Goal: Use online tool/utility: Utilize a website feature to perform a specific function

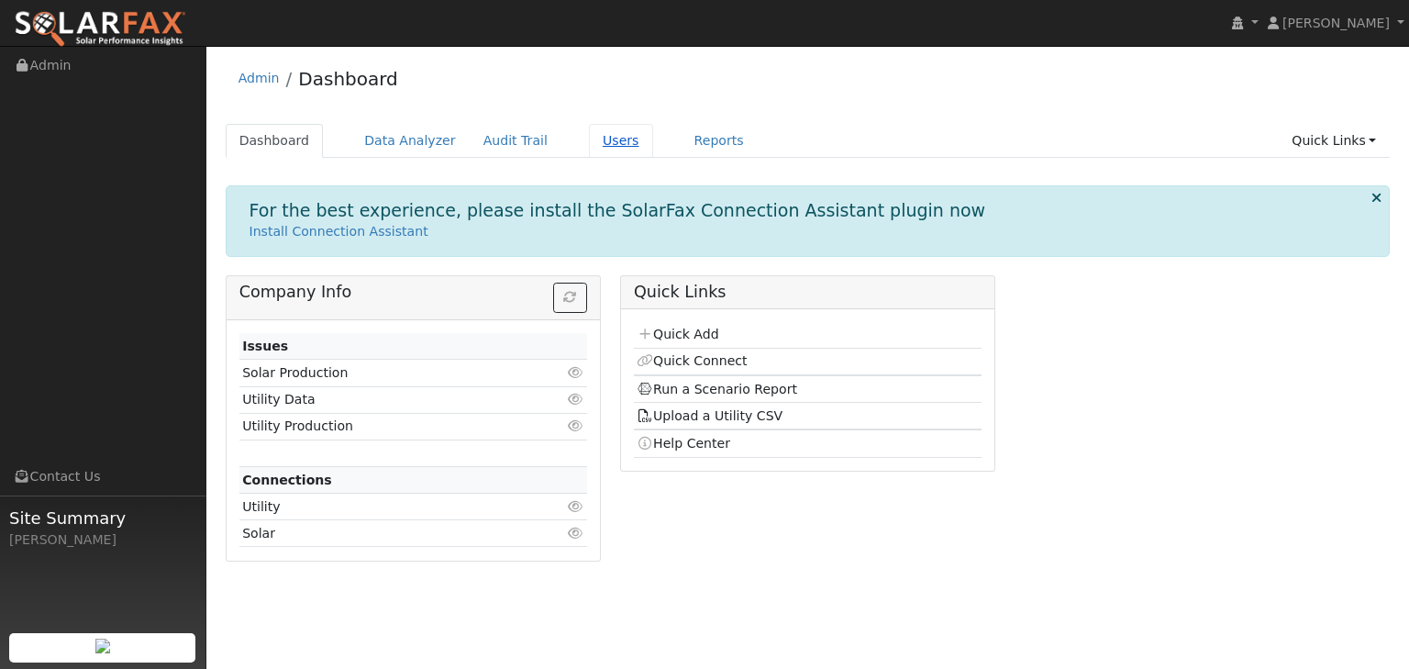
click at [591, 136] on link "Users" at bounding box center [621, 141] width 64 height 34
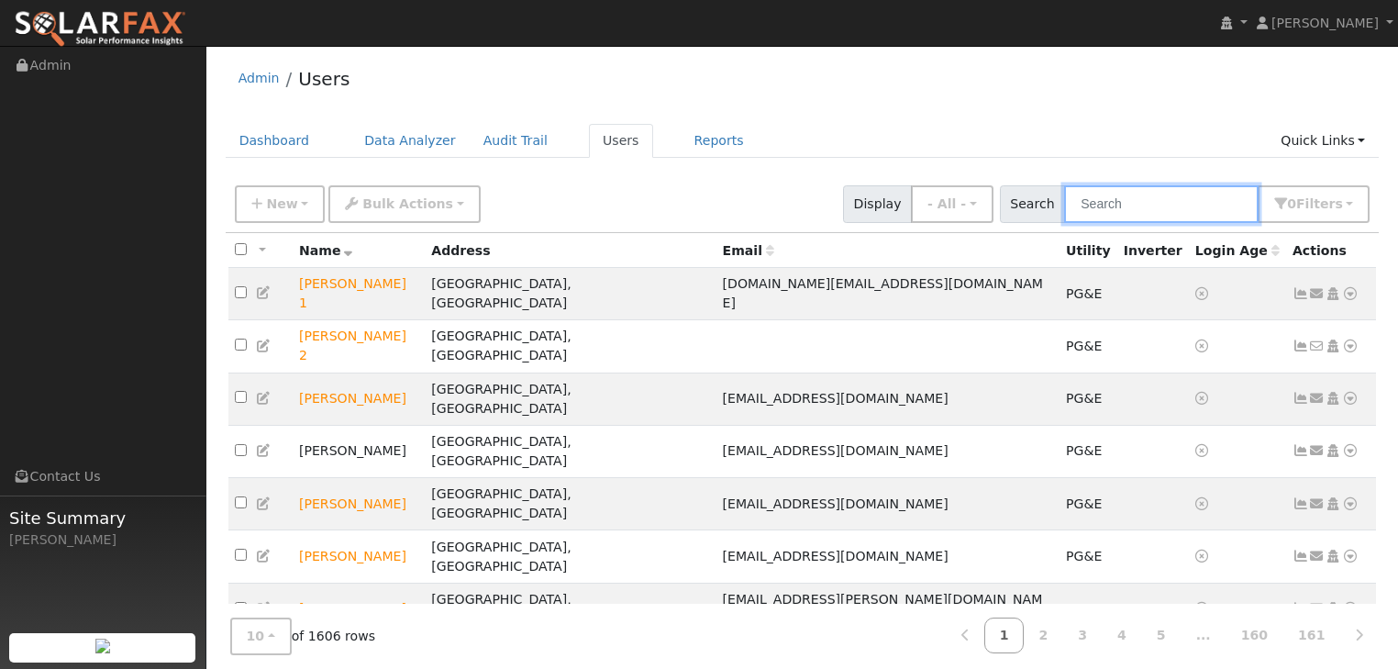
click at [1130, 206] on input "text" at bounding box center [1161, 204] width 195 height 38
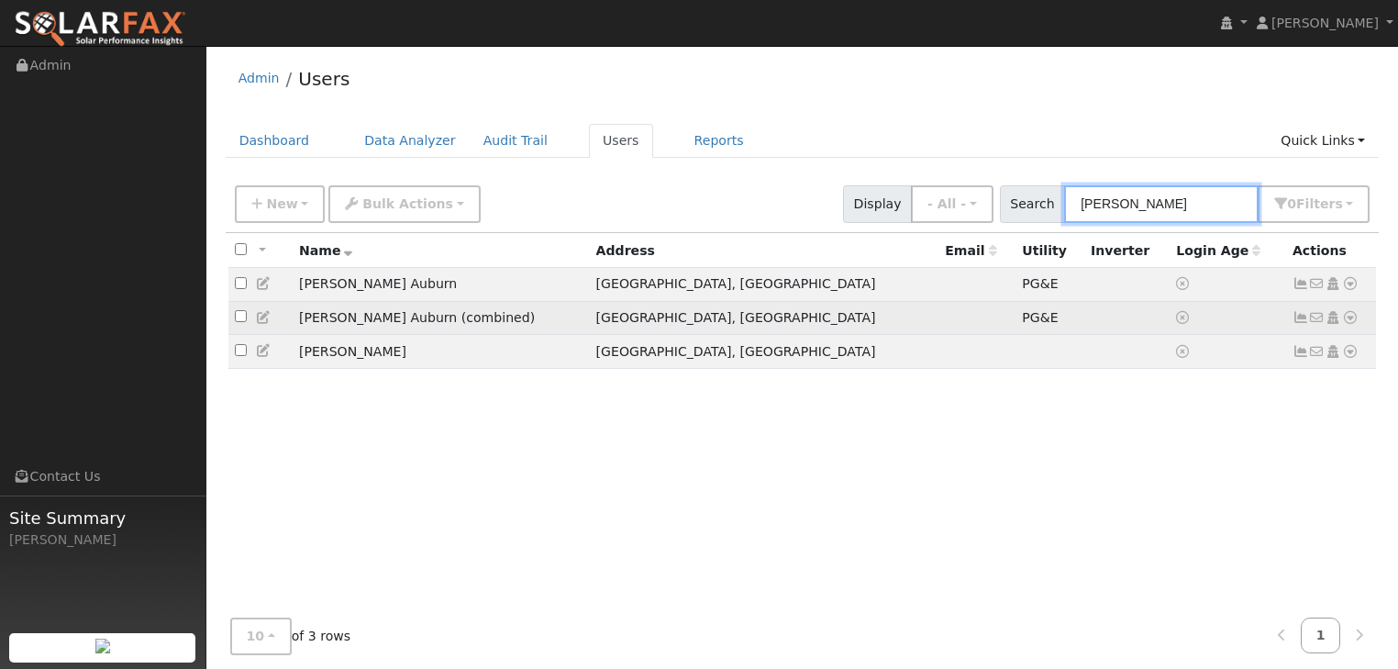
type input "[PERSON_NAME]"
click at [1355, 319] on icon at bounding box center [1350, 317] width 17 height 13
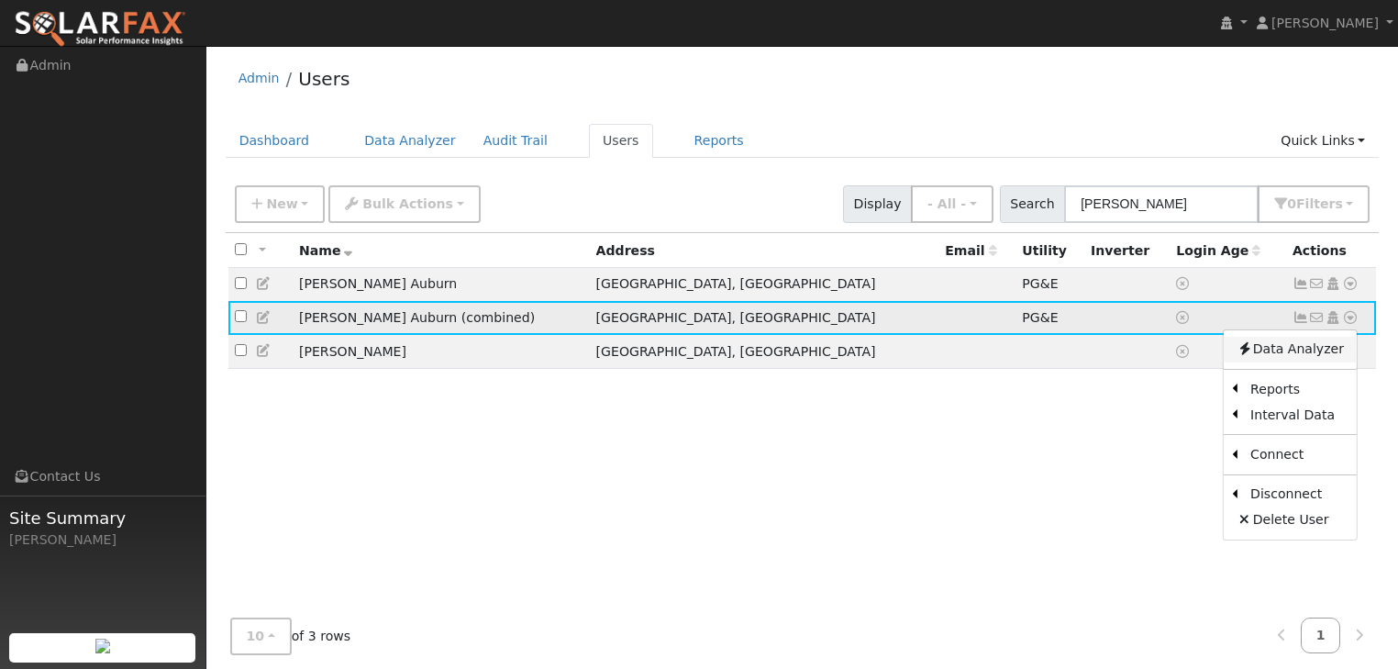
click at [1310, 345] on link "Data Analyzer" at bounding box center [1290, 350] width 133 height 26
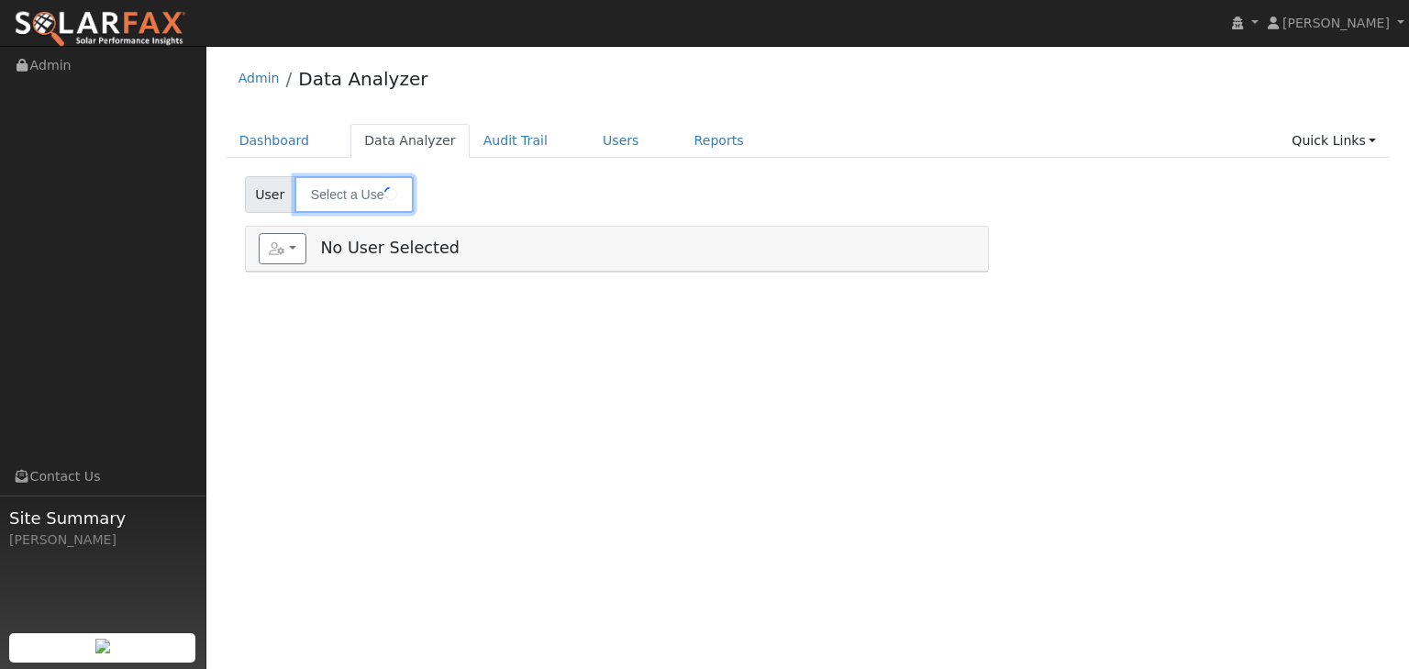
type input "[PERSON_NAME] Auburn (combined)"
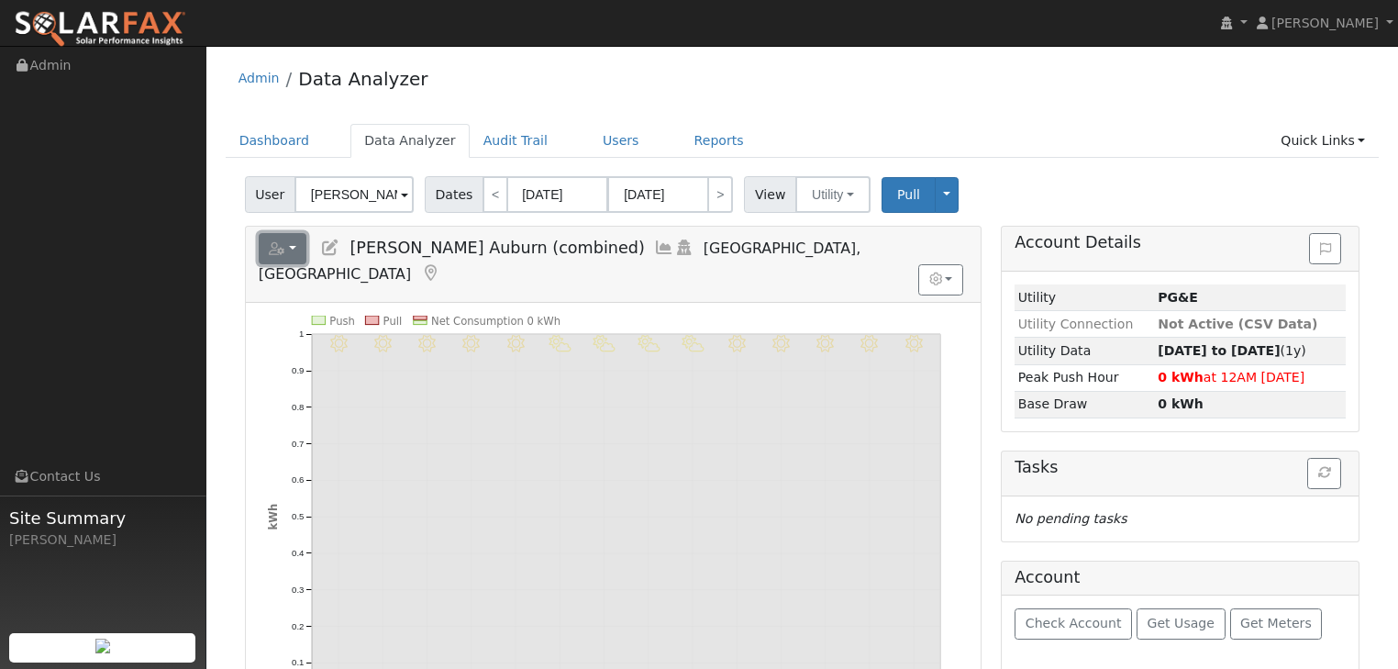
click at [291, 247] on button "button" at bounding box center [283, 248] width 49 height 31
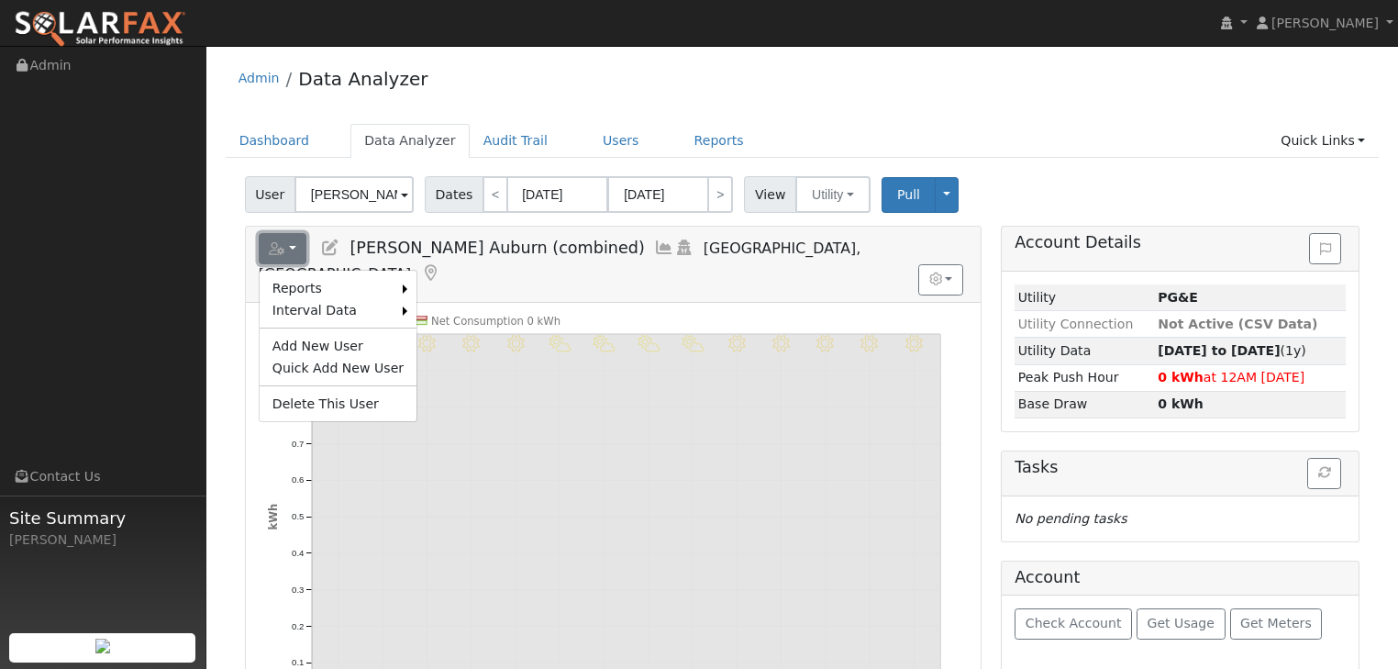
click at [291, 247] on button "button" at bounding box center [283, 248] width 49 height 31
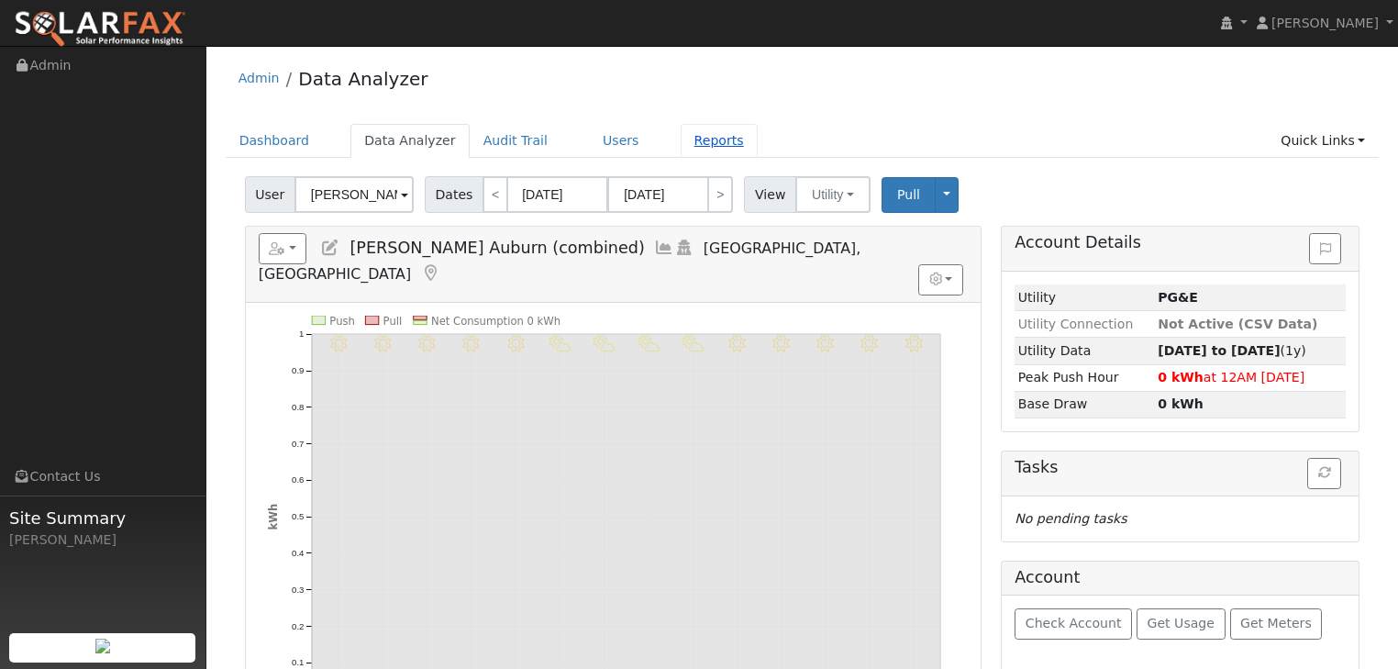
click at [683, 140] on link "Reports" at bounding box center [719, 141] width 77 height 34
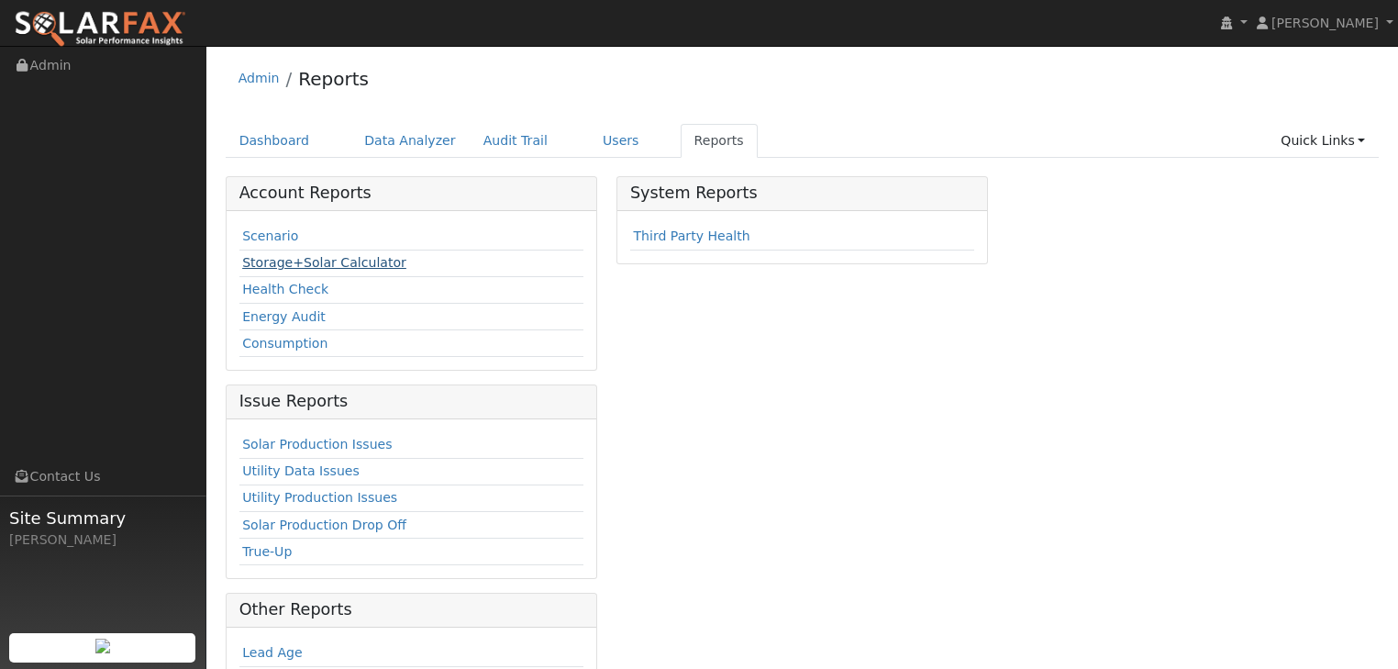
click at [320, 264] on link "Storage+Solar Calculator" at bounding box center [324, 262] width 164 height 15
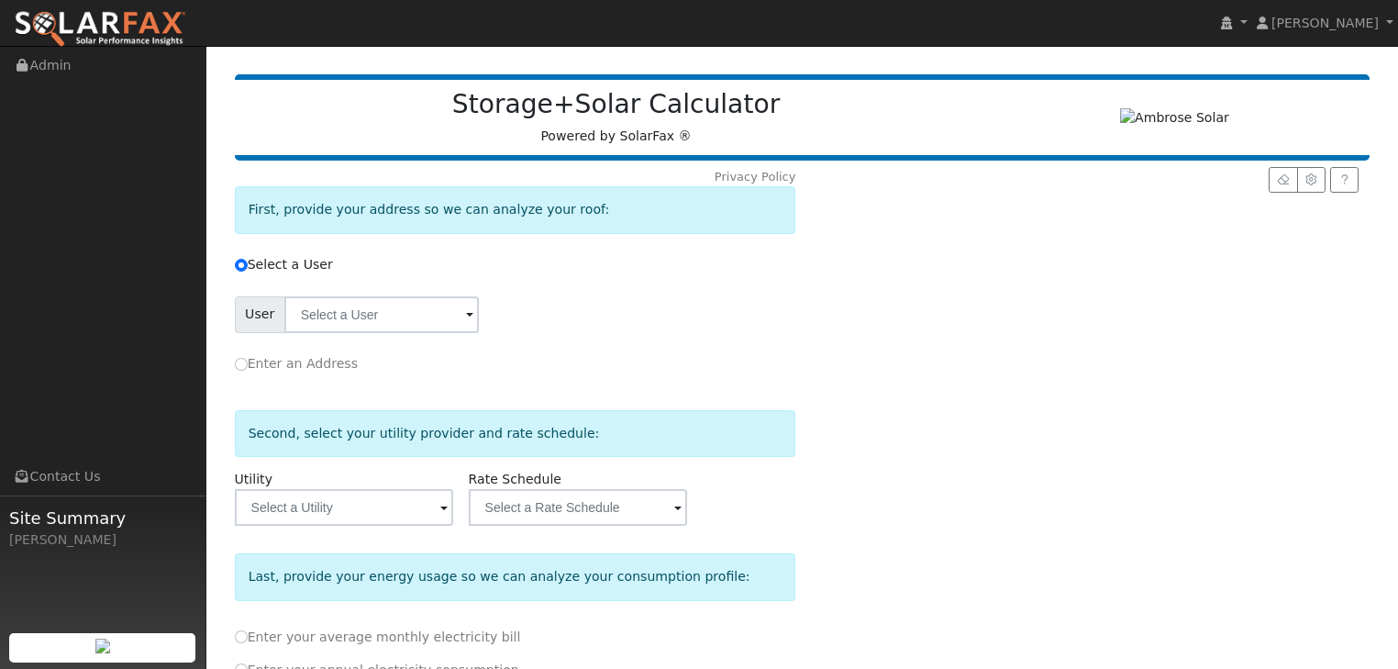
scroll to position [147, 0]
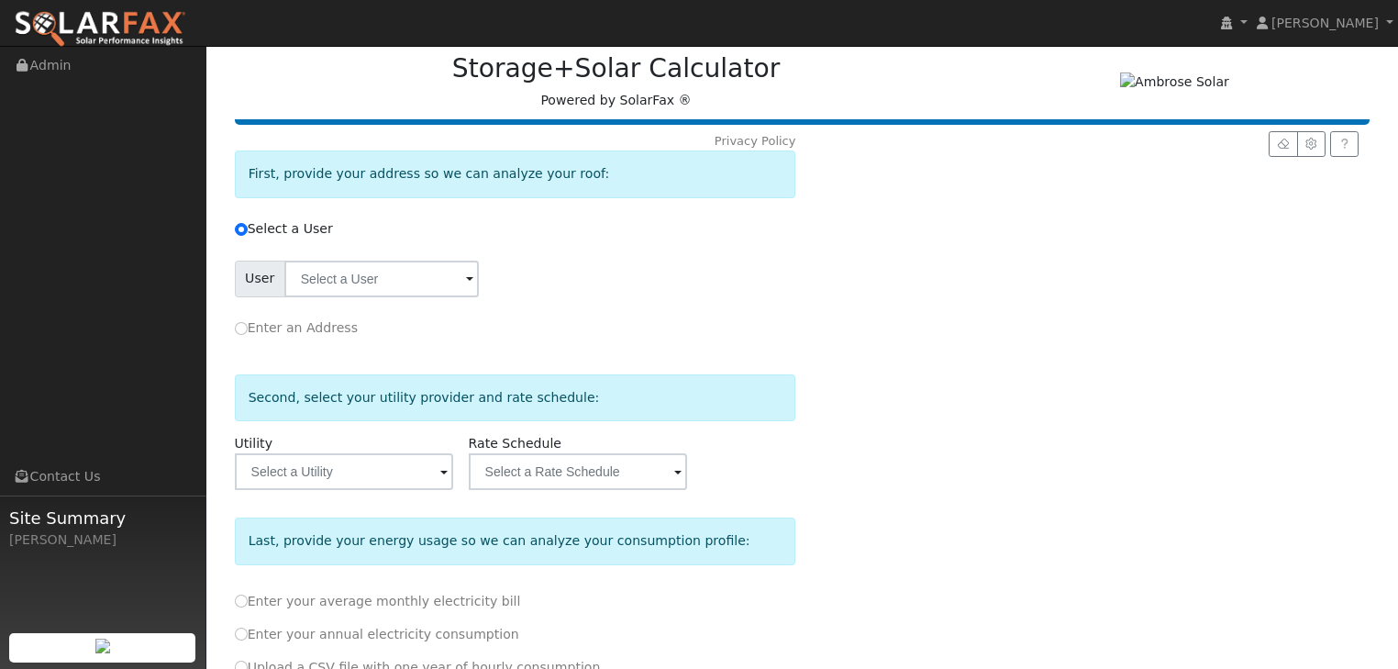
click at [466, 277] on span at bounding box center [469, 280] width 7 height 21
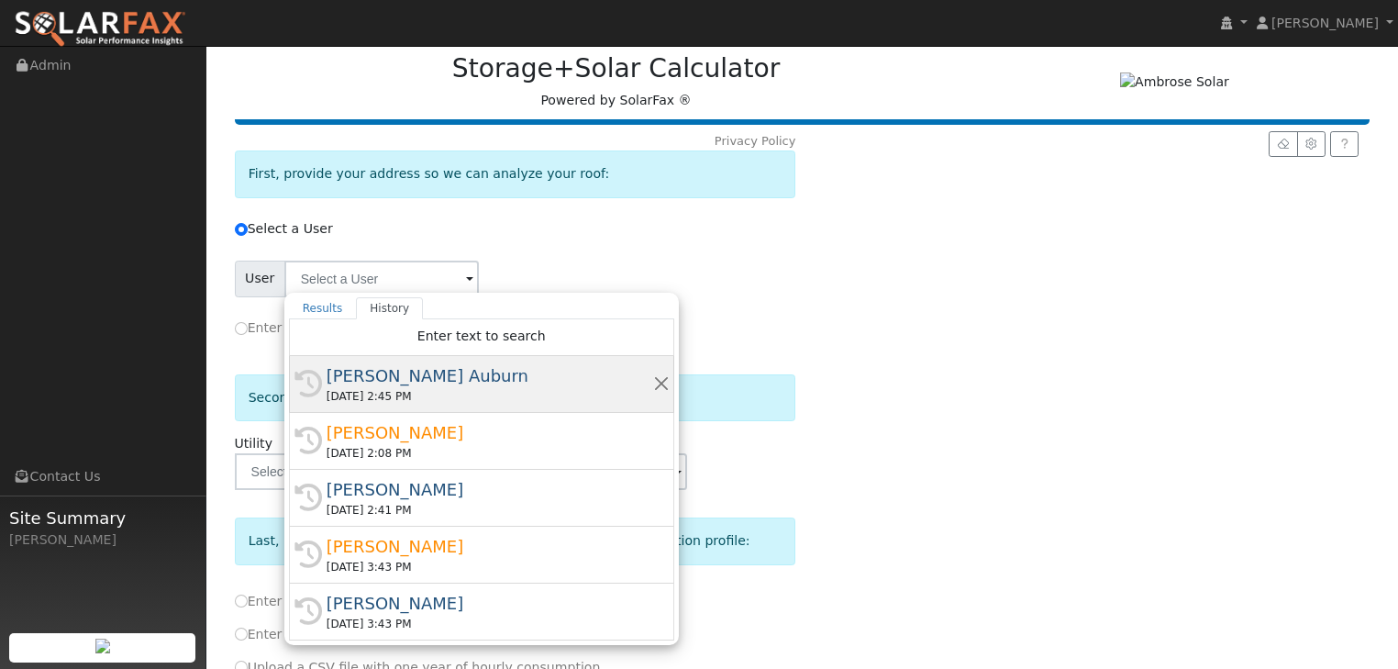
click at [383, 378] on div "[PERSON_NAME] Auburn" at bounding box center [490, 375] width 327 height 25
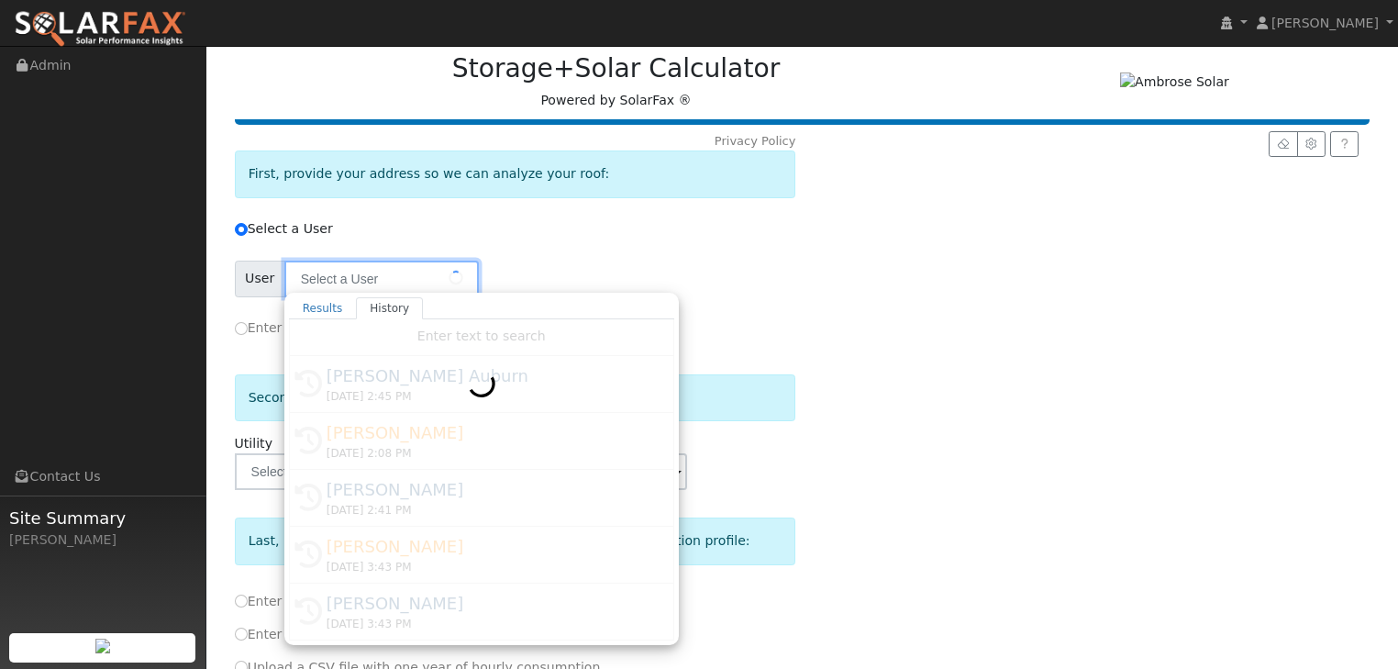
type input "[PERSON_NAME] Auburn"
type input "Pacific Gas & Electric"
type input "B-10 Medium General Demand Svc"
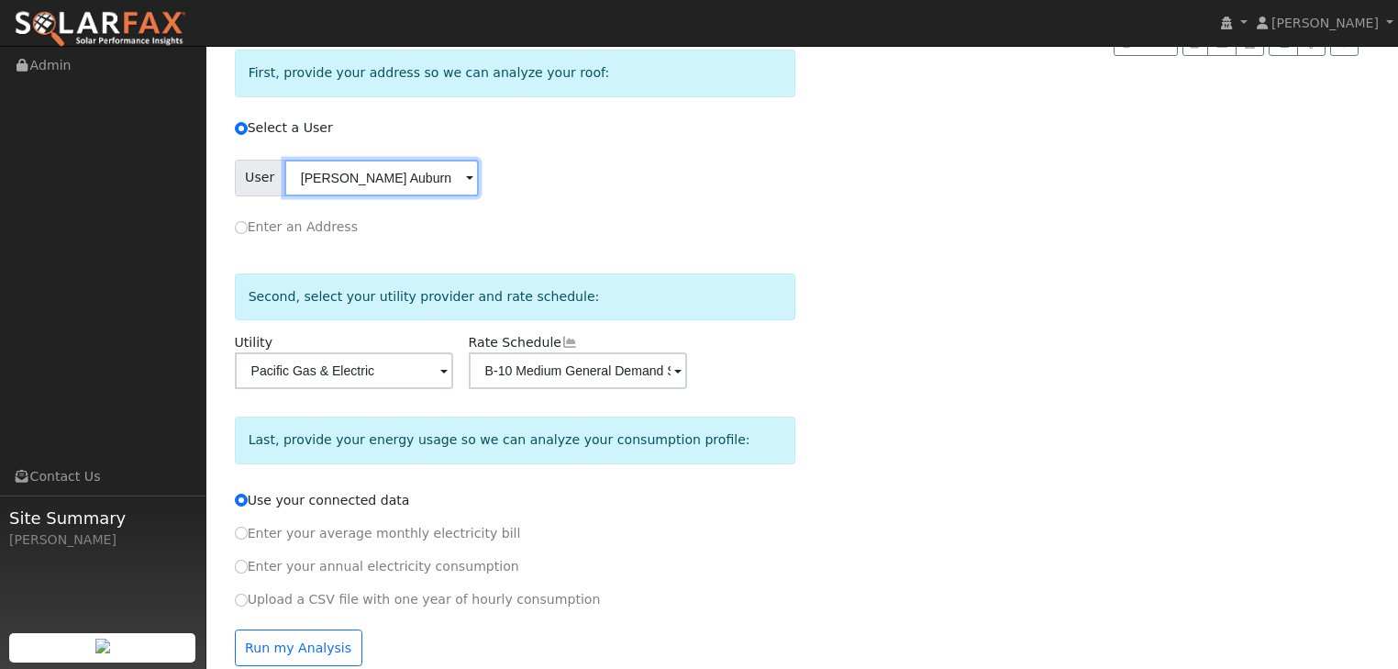
scroll to position [274, 0]
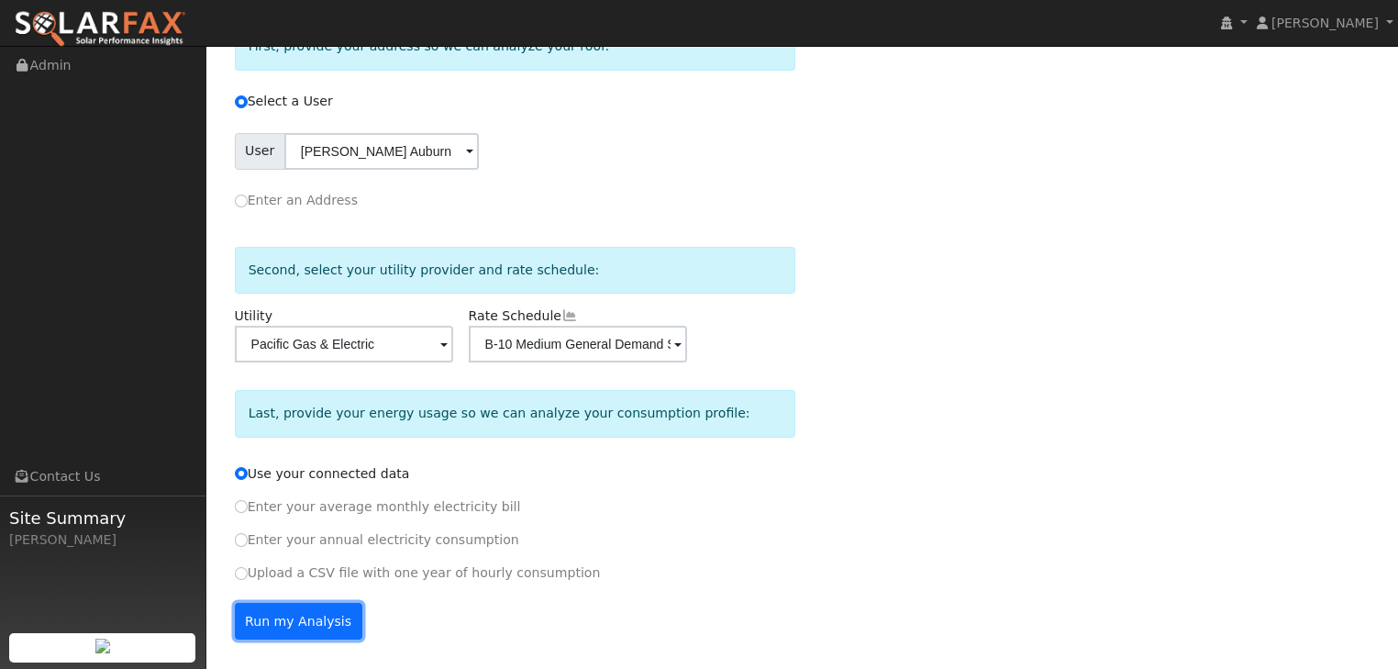
click at [292, 614] on button "Run my Analysis" at bounding box center [299, 621] width 128 height 37
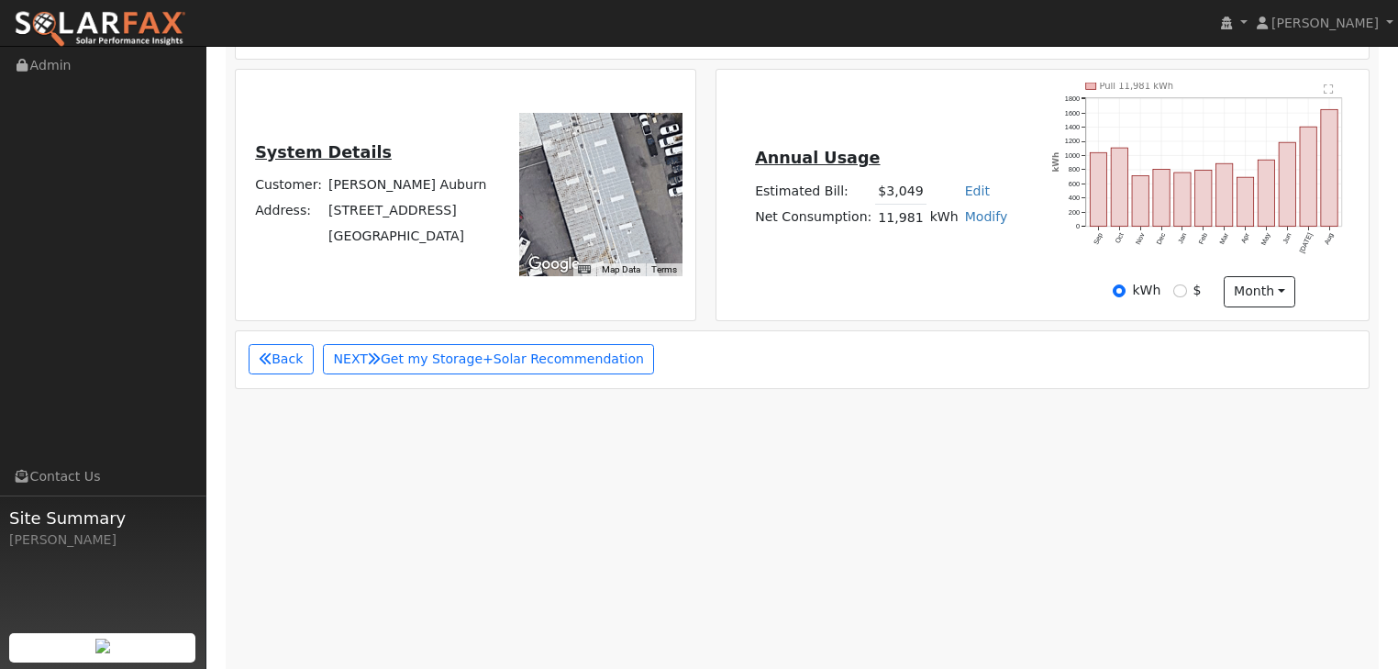
scroll to position [610, 0]
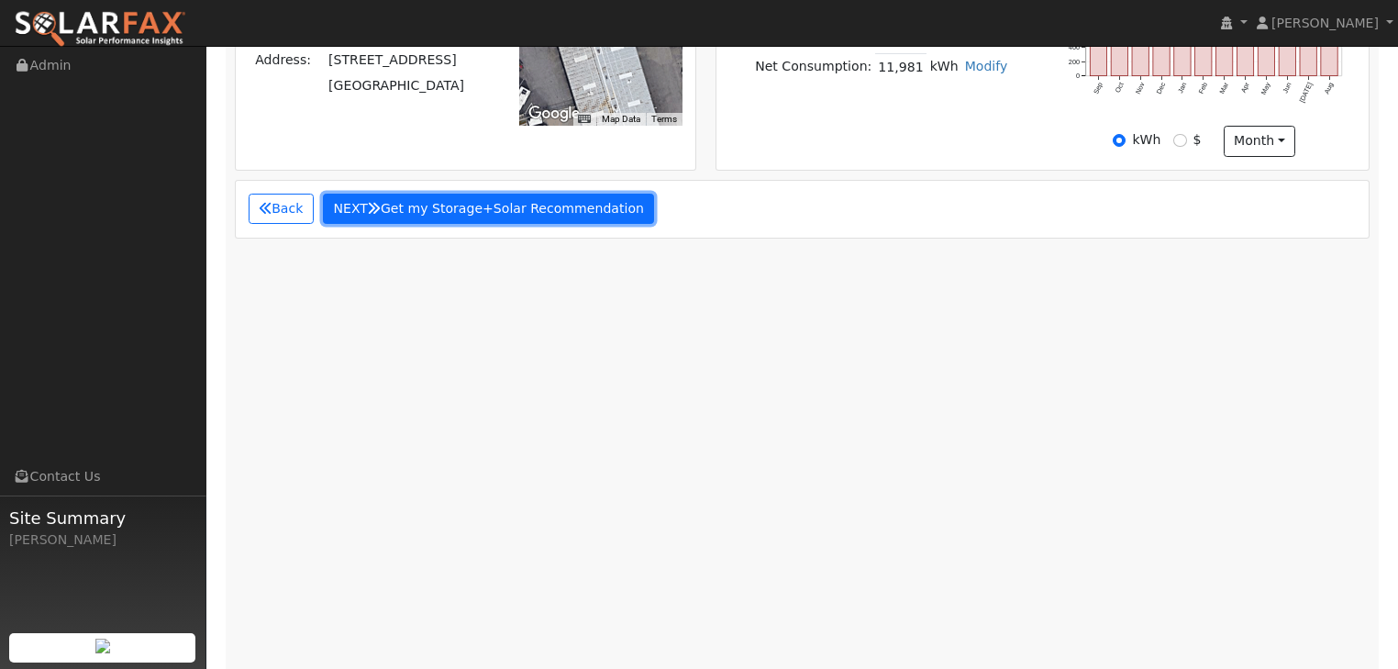
click at [442, 194] on button "NEXT Get my Storage+Solar Recommendation" at bounding box center [489, 209] width 332 height 31
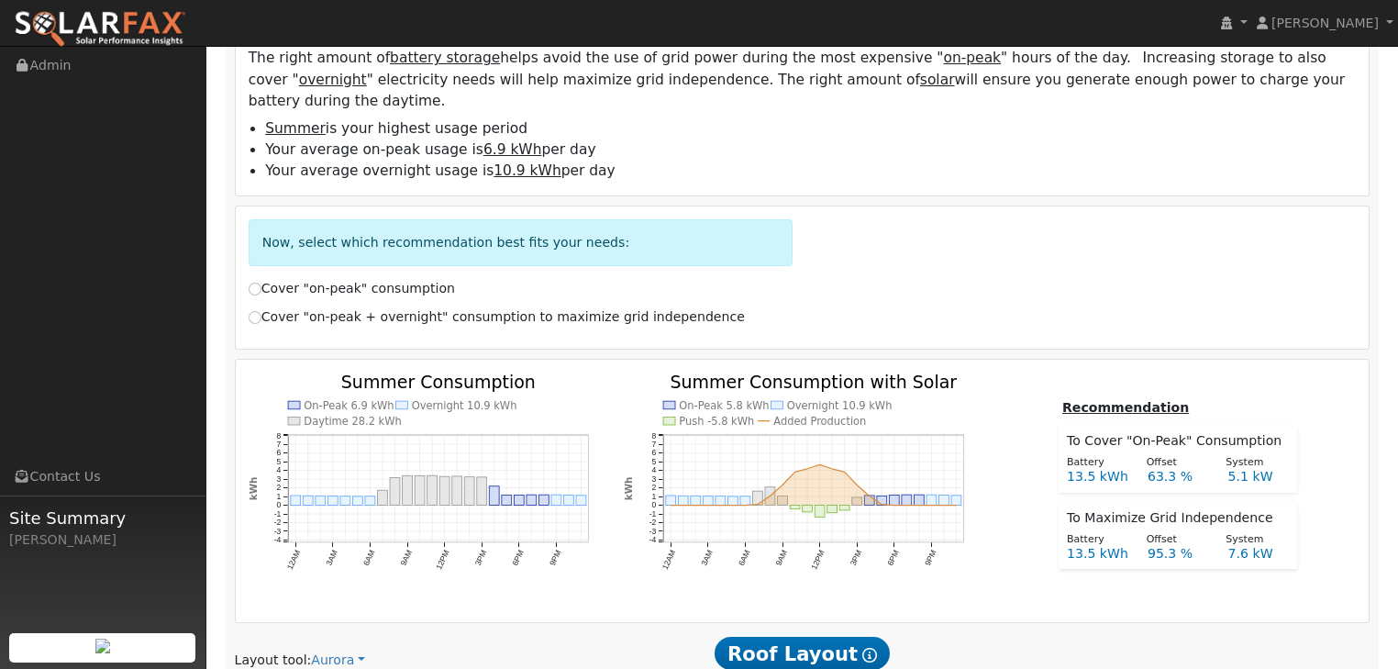
scroll to position [789, 0]
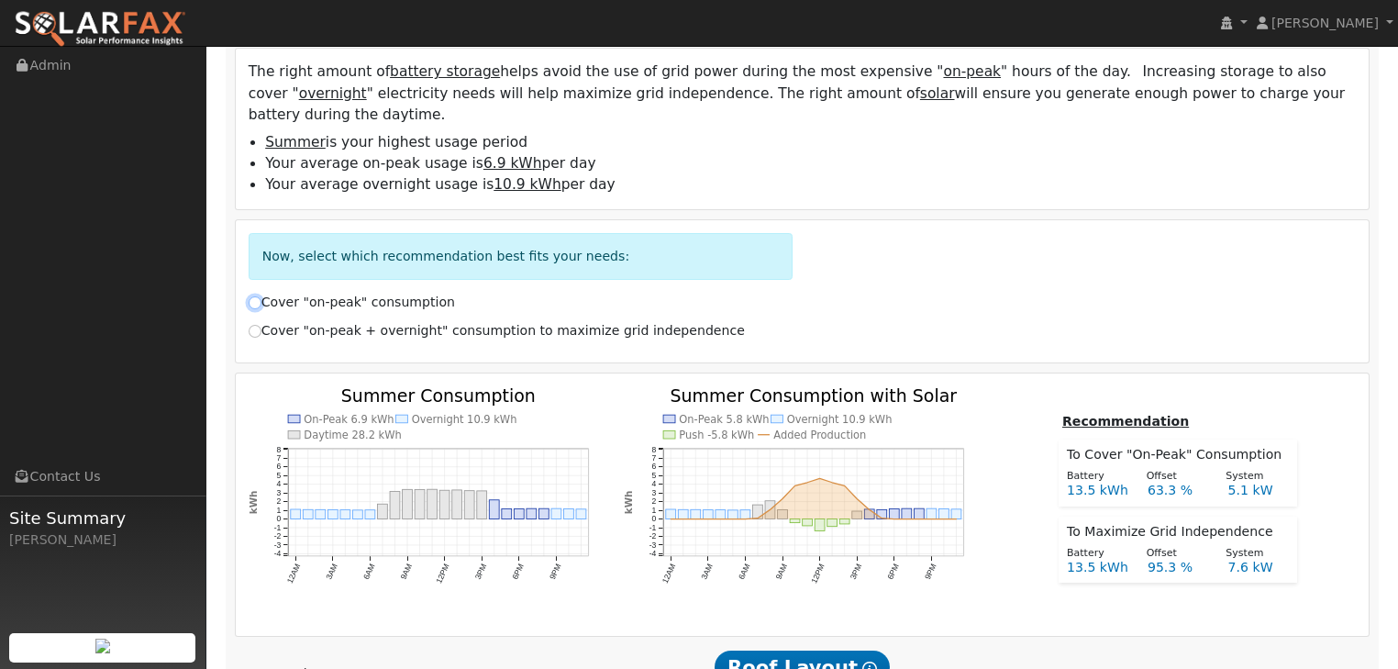
click at [251, 296] on input "Cover "on-peak" consumption" at bounding box center [255, 302] width 13 height 13
radio input "true"
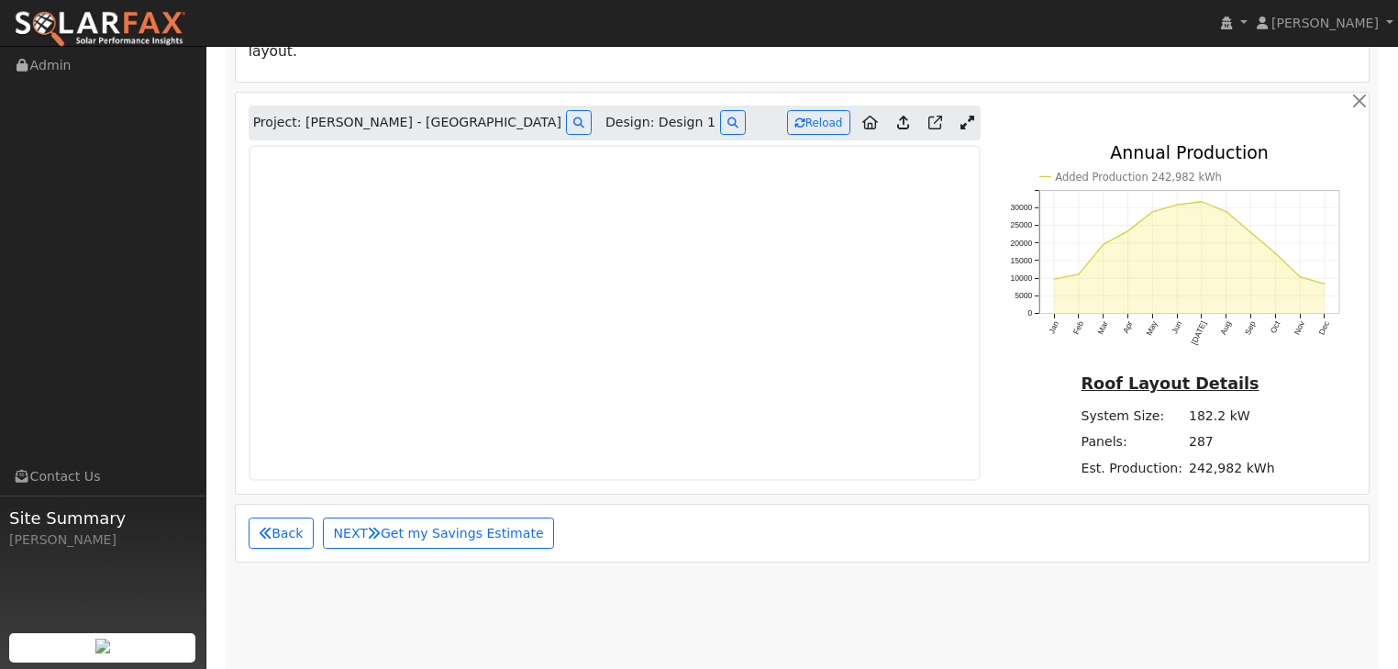
scroll to position [1450, 0]
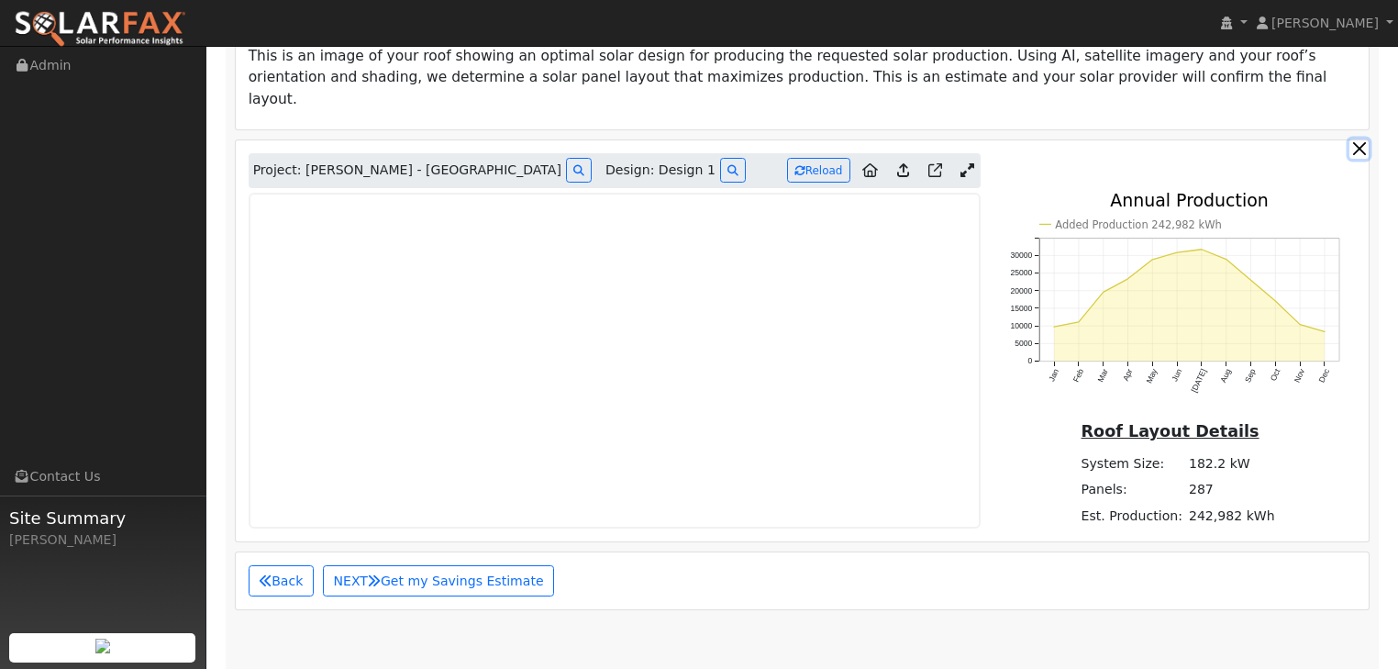
click at [1362, 139] on button "button" at bounding box center [1359, 148] width 19 height 19
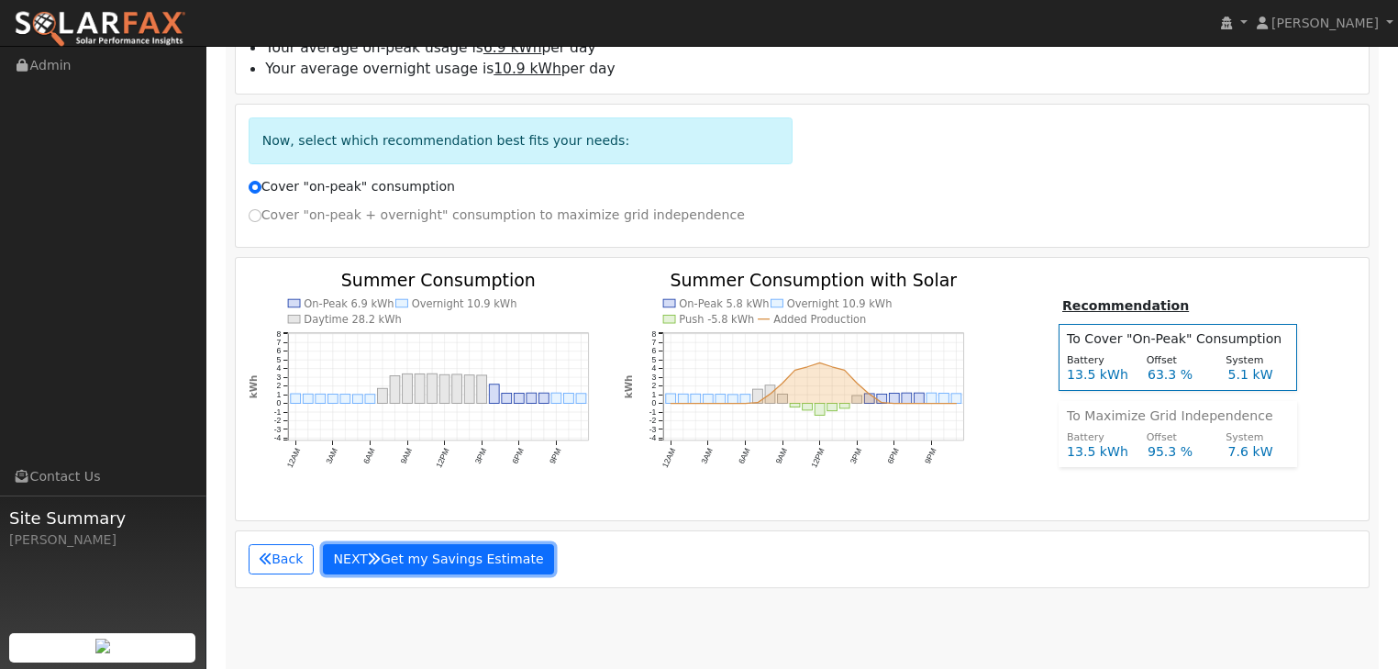
click at [383, 544] on button "NEXT Get my Savings Estimate" at bounding box center [438, 559] width 231 height 31
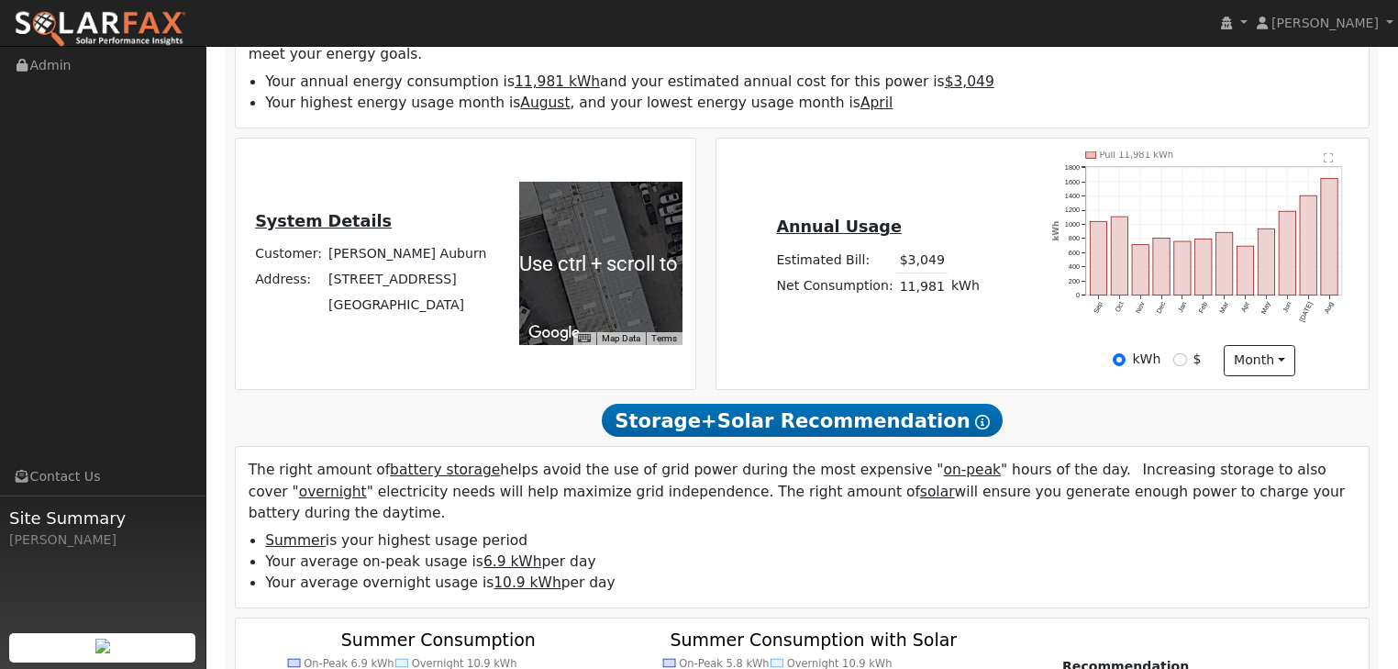
scroll to position [314, 0]
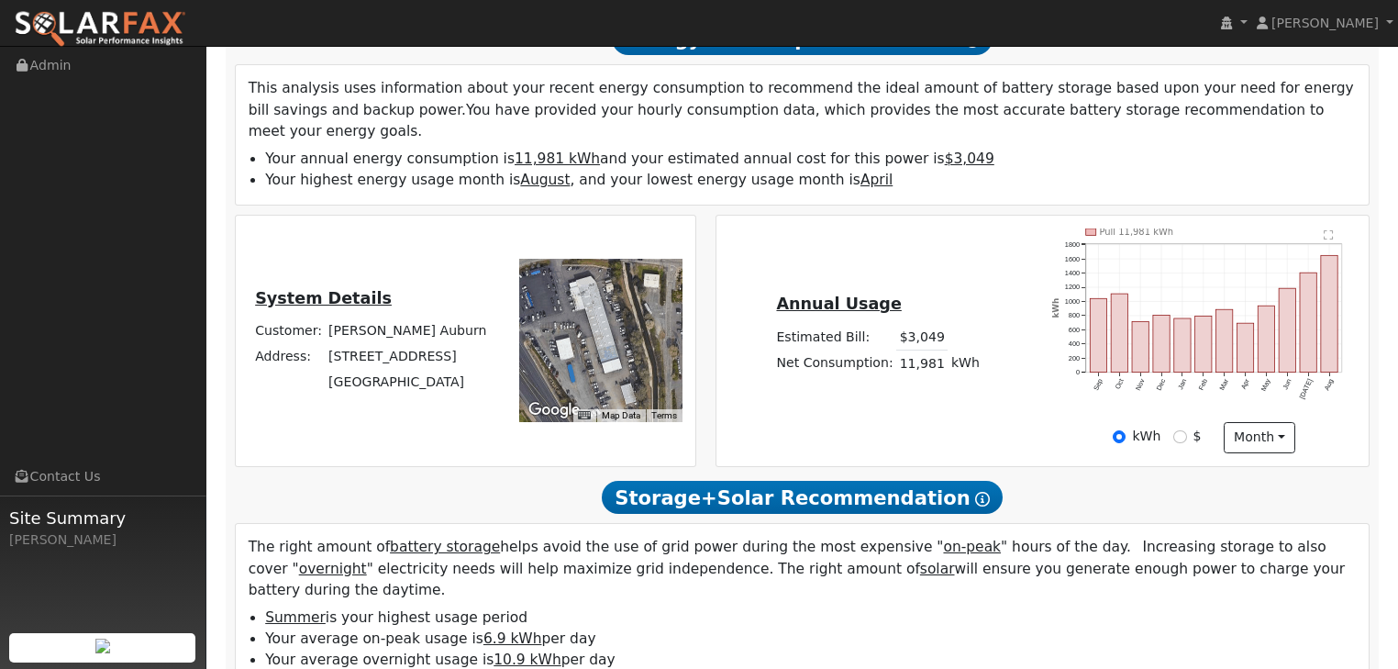
drag, startPoint x: 591, startPoint y: 339, endPoint x: 602, endPoint y: 310, distance: 30.5
click at [602, 310] on div at bounding box center [600, 340] width 163 height 163
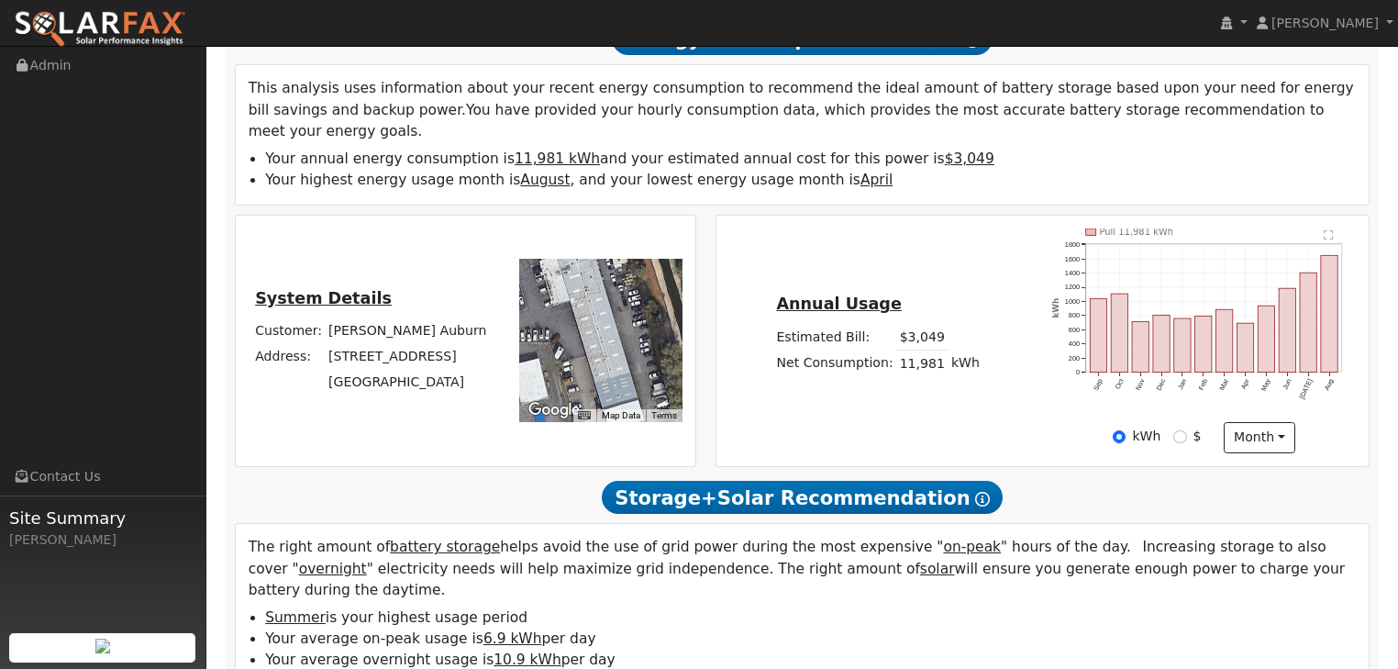
drag, startPoint x: 598, startPoint y: 303, endPoint x: 600, endPoint y: 323, distance: 20.3
click at [600, 323] on div at bounding box center [600, 340] width 163 height 163
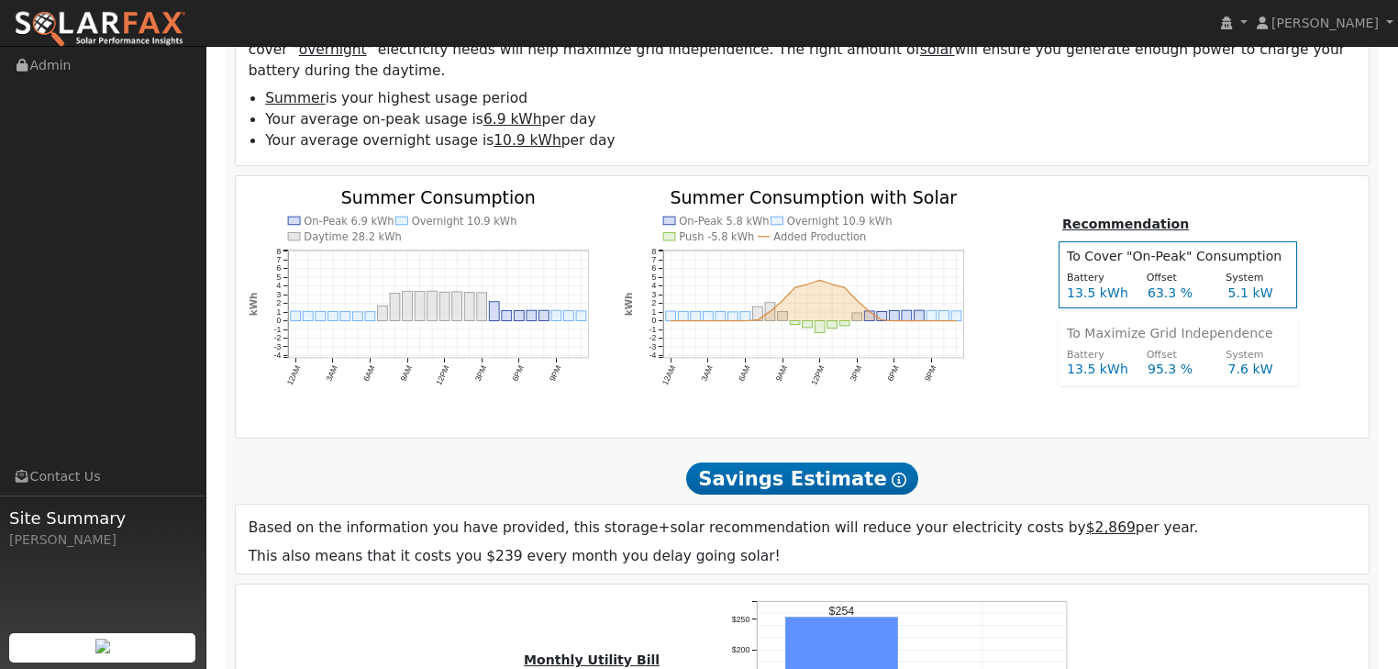
scroll to position [807, 0]
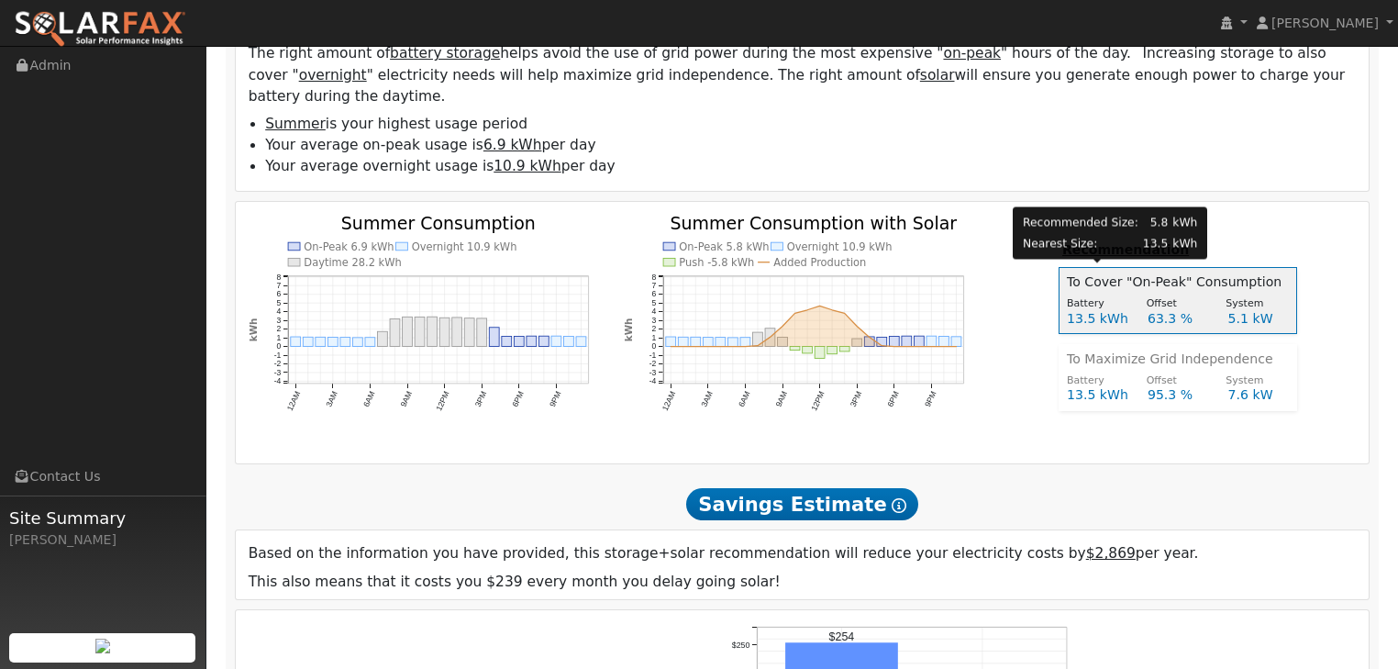
click at [1115, 309] on div "13.5 kWh" at bounding box center [1097, 318] width 81 height 19
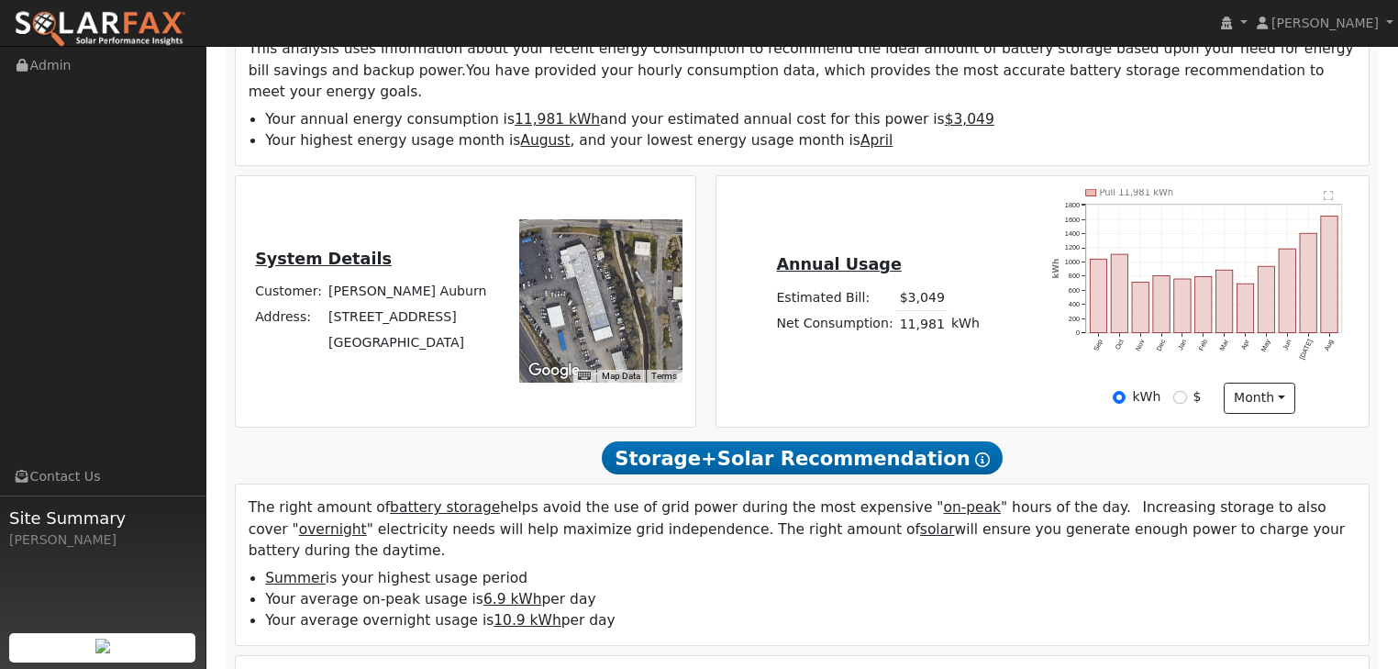
scroll to position [0, 0]
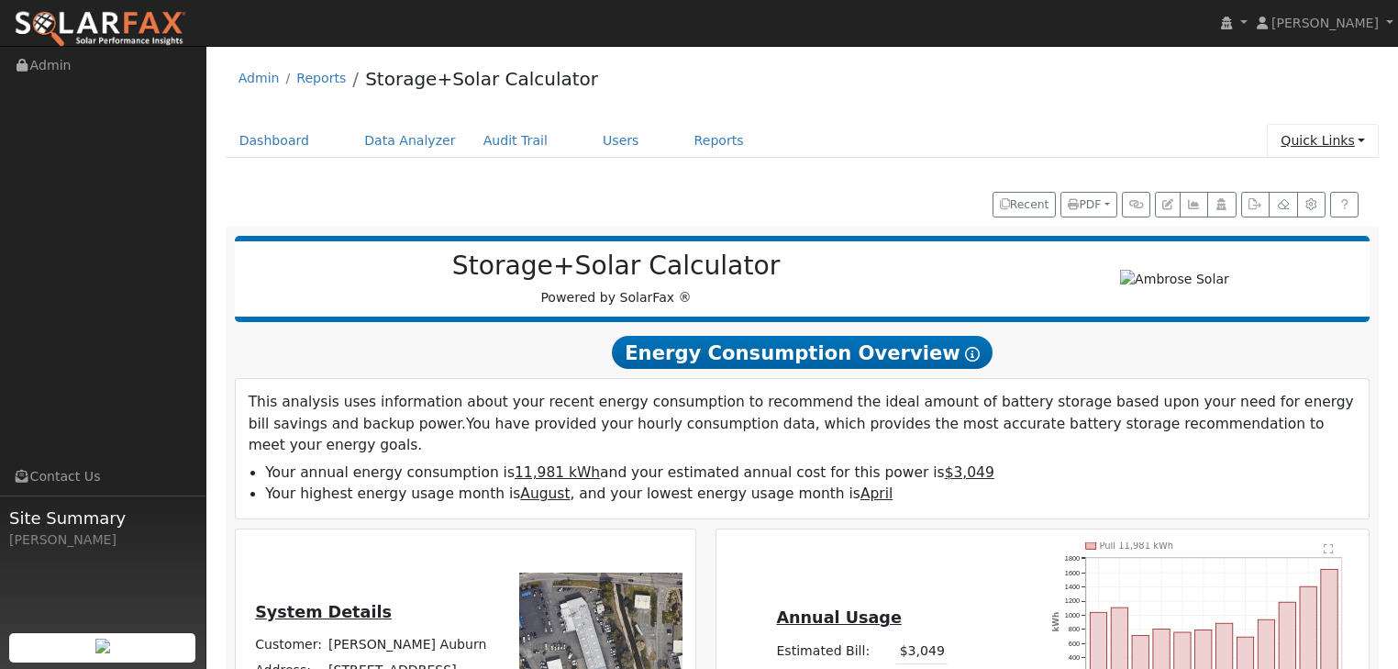
click at [1362, 138] on link "Quick Links" at bounding box center [1323, 141] width 112 height 34
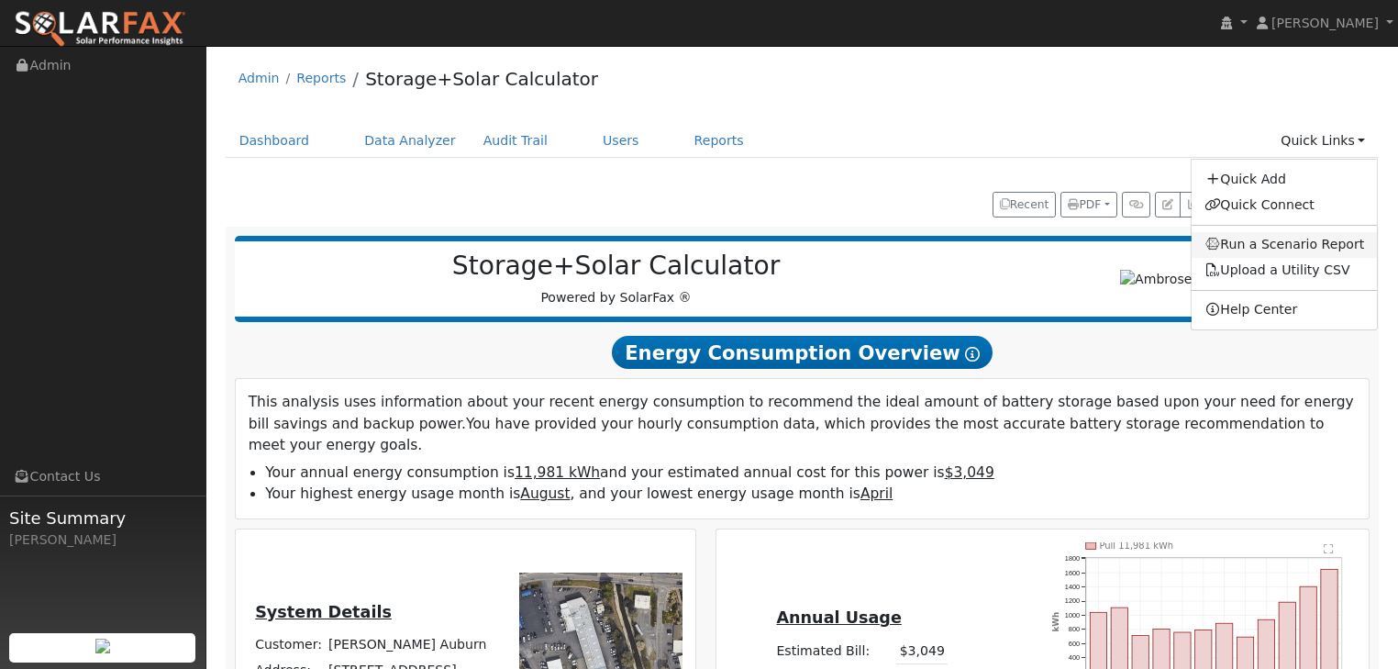
click at [1270, 245] on link "Run a Scenario Report" at bounding box center [1285, 245] width 186 height 26
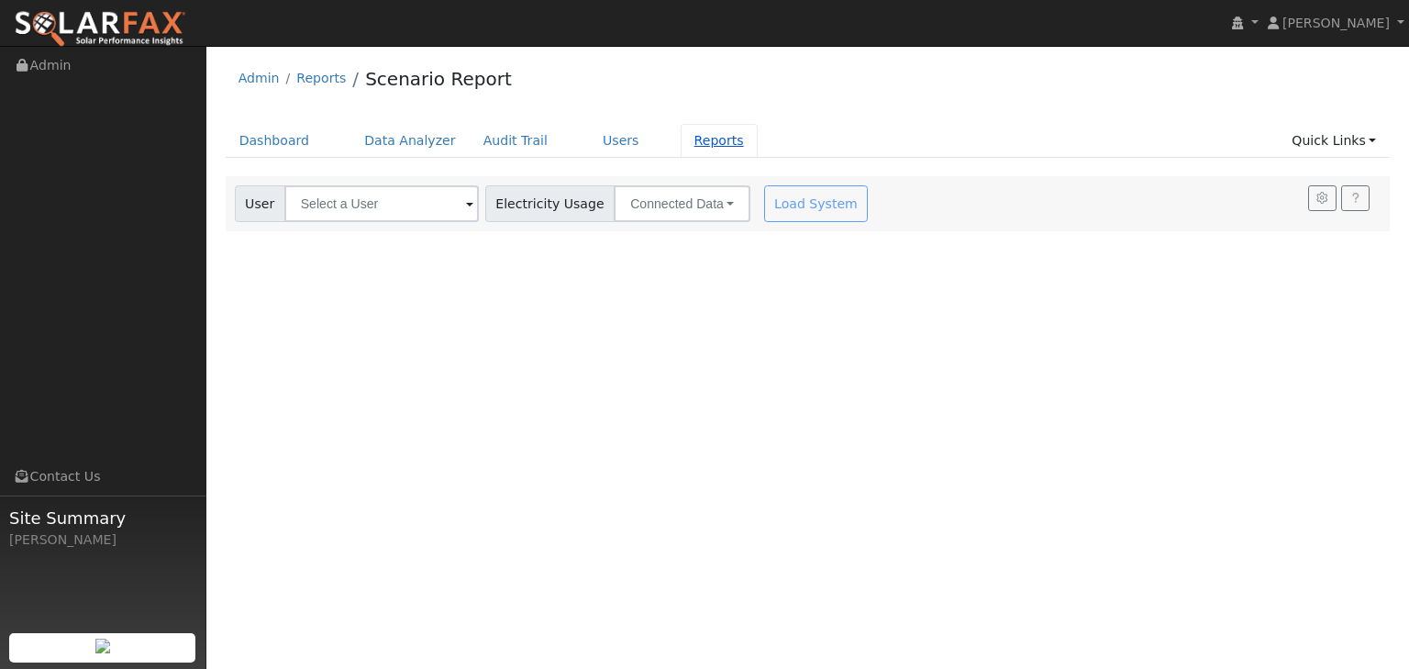
click at [693, 142] on link "Reports" at bounding box center [719, 141] width 77 height 34
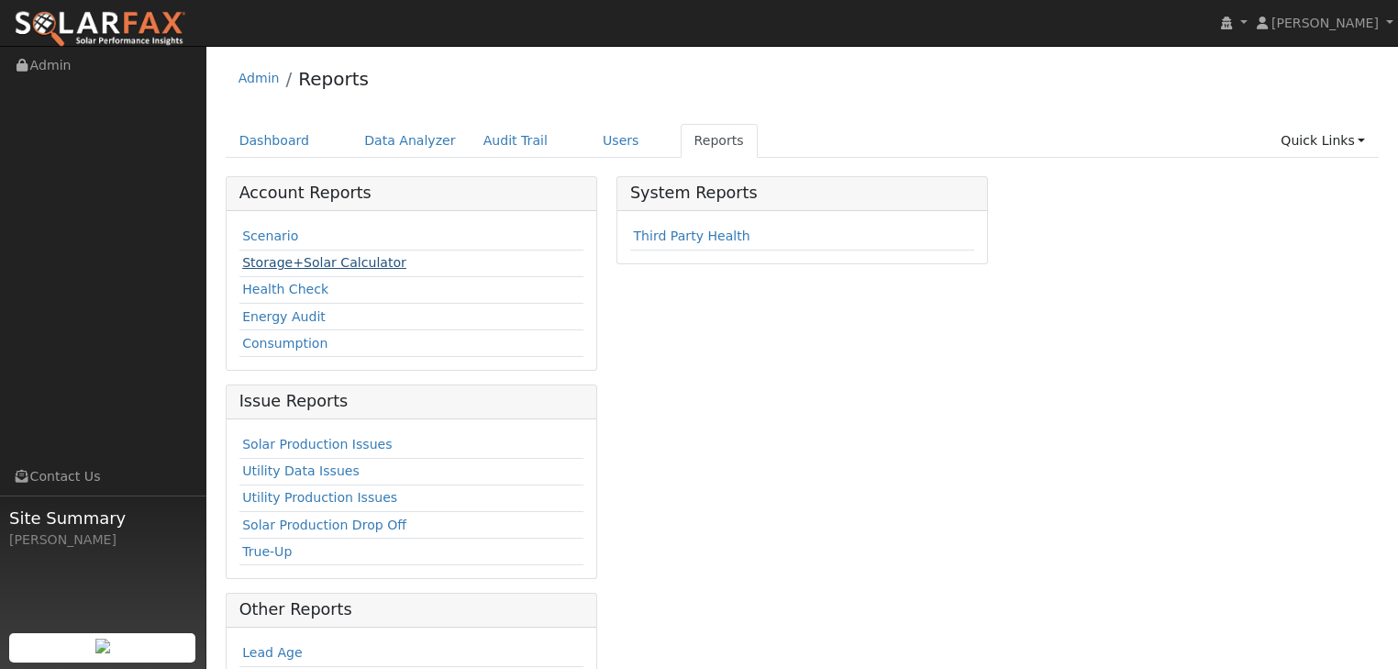
click at [338, 257] on link "Storage+Solar Calculator" at bounding box center [324, 262] width 164 height 15
click at [260, 139] on link "Dashboard" at bounding box center [275, 141] width 98 height 34
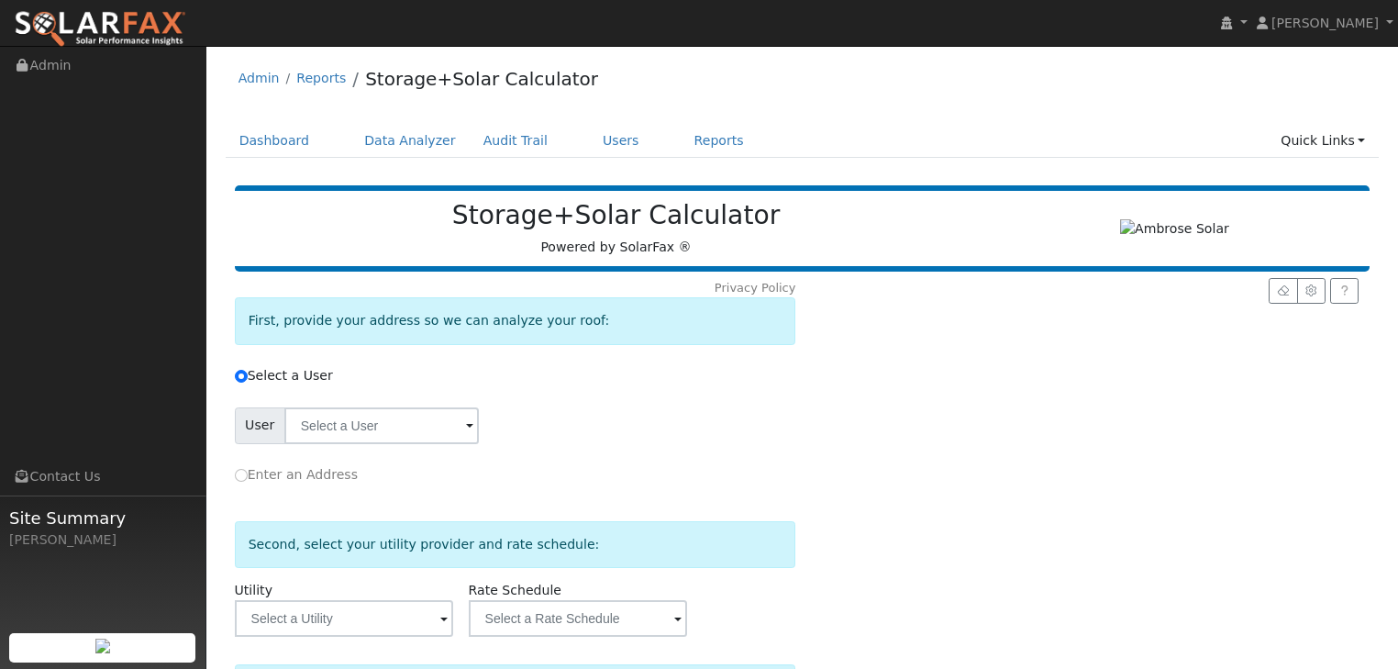
click at [466, 422] on span at bounding box center [469, 427] width 7 height 21
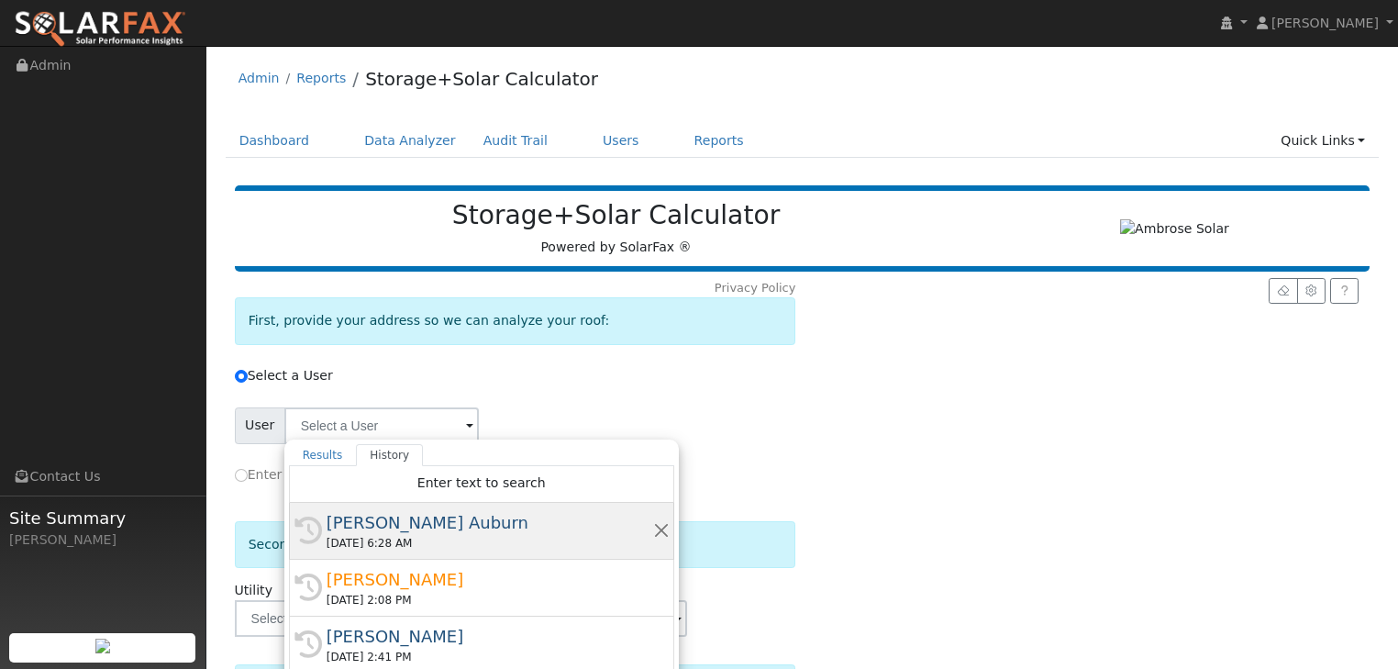
click at [403, 524] on div "DuPratt Ford Auburn" at bounding box center [490, 522] width 327 height 25
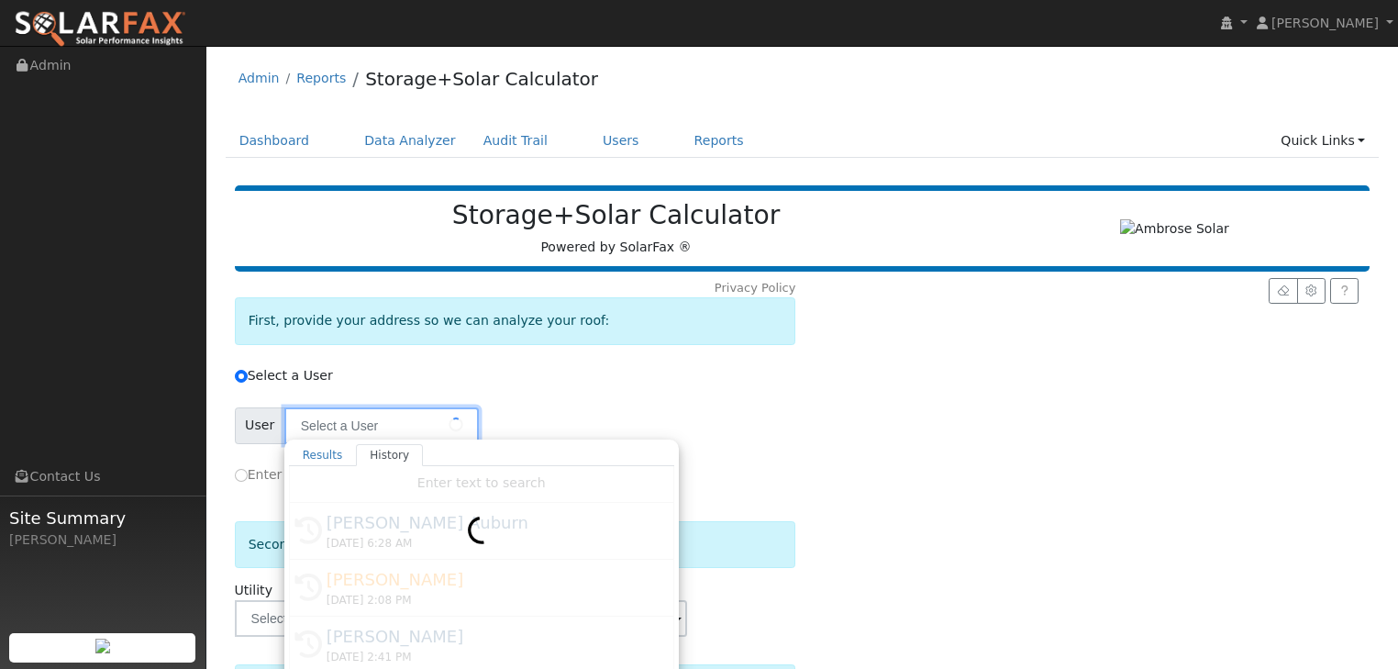
type input "DuPratt Ford Auburn"
type input "Pacific Gas & Electric"
type input "B-10 Medium General Demand Svc"
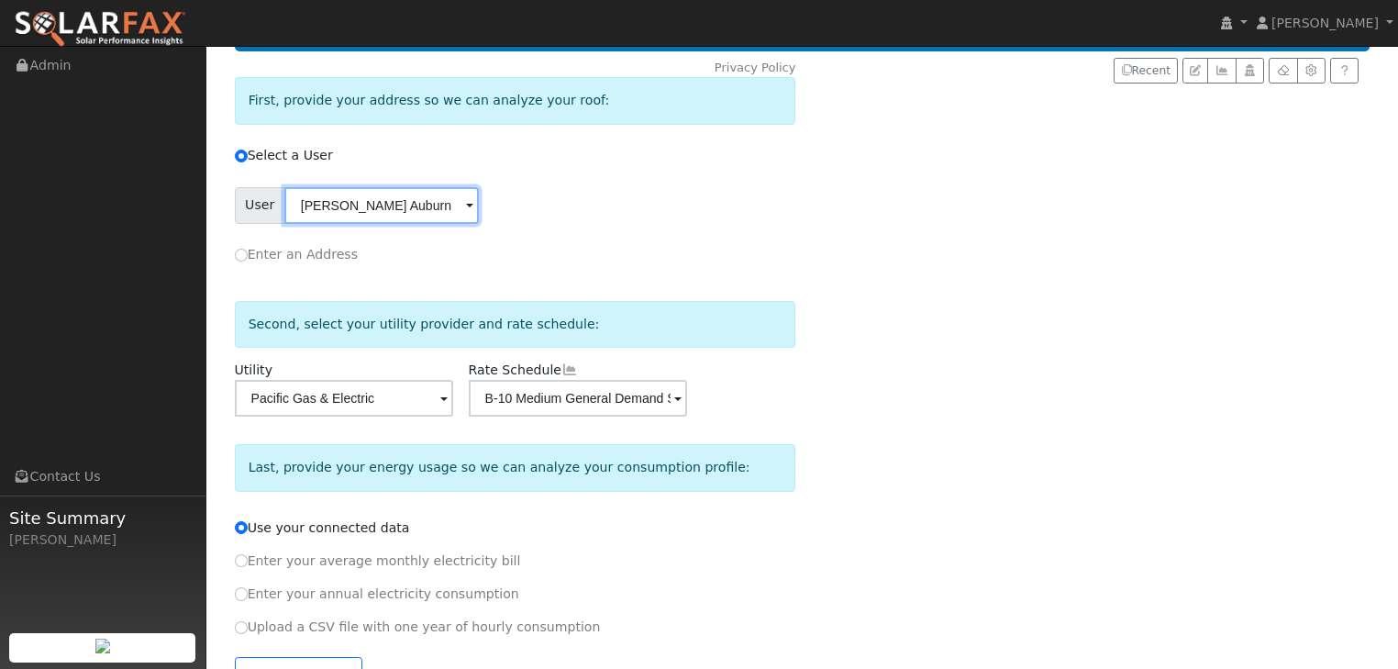
scroll to position [274, 0]
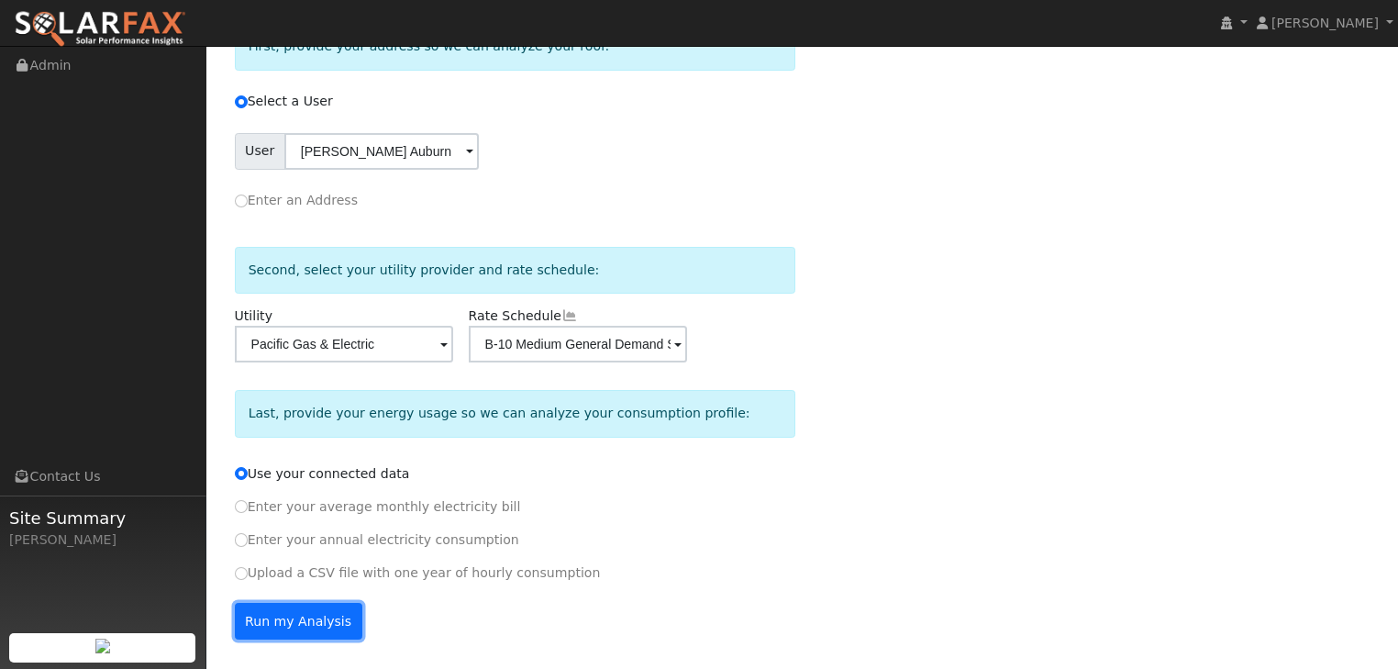
click at [291, 624] on button "Run my Analysis" at bounding box center [299, 621] width 128 height 37
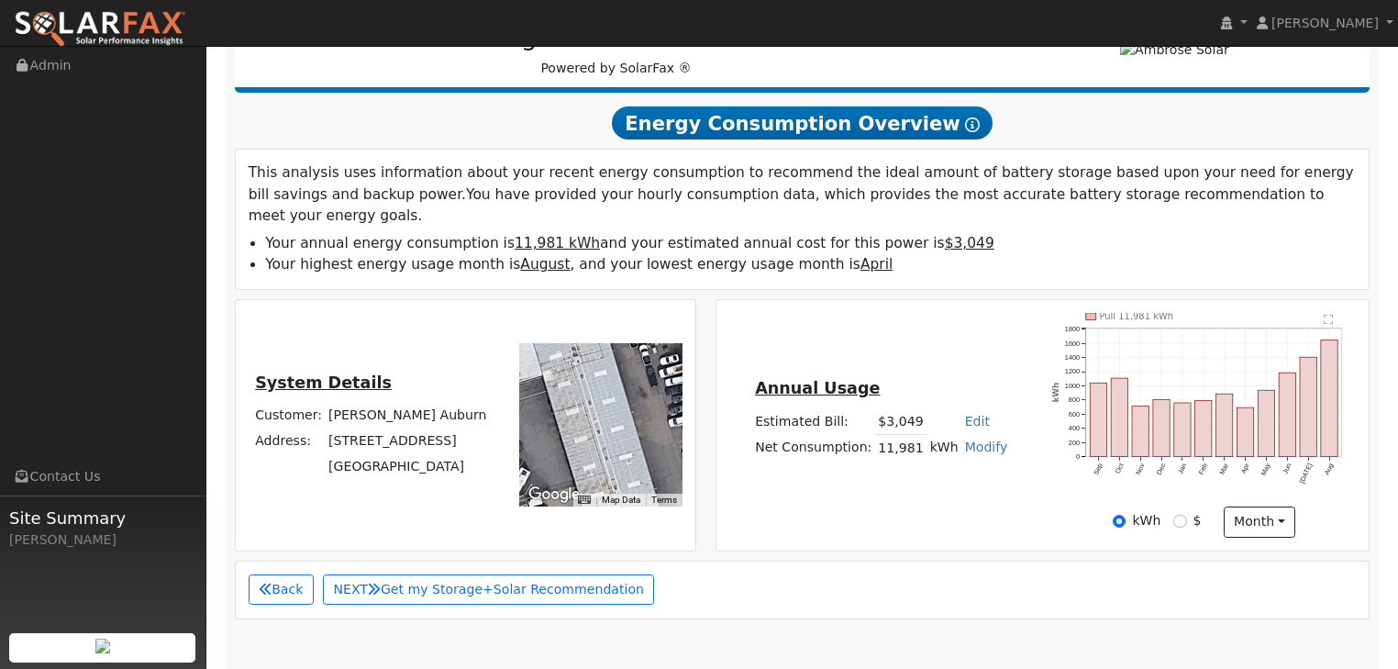
scroll to position [255, 0]
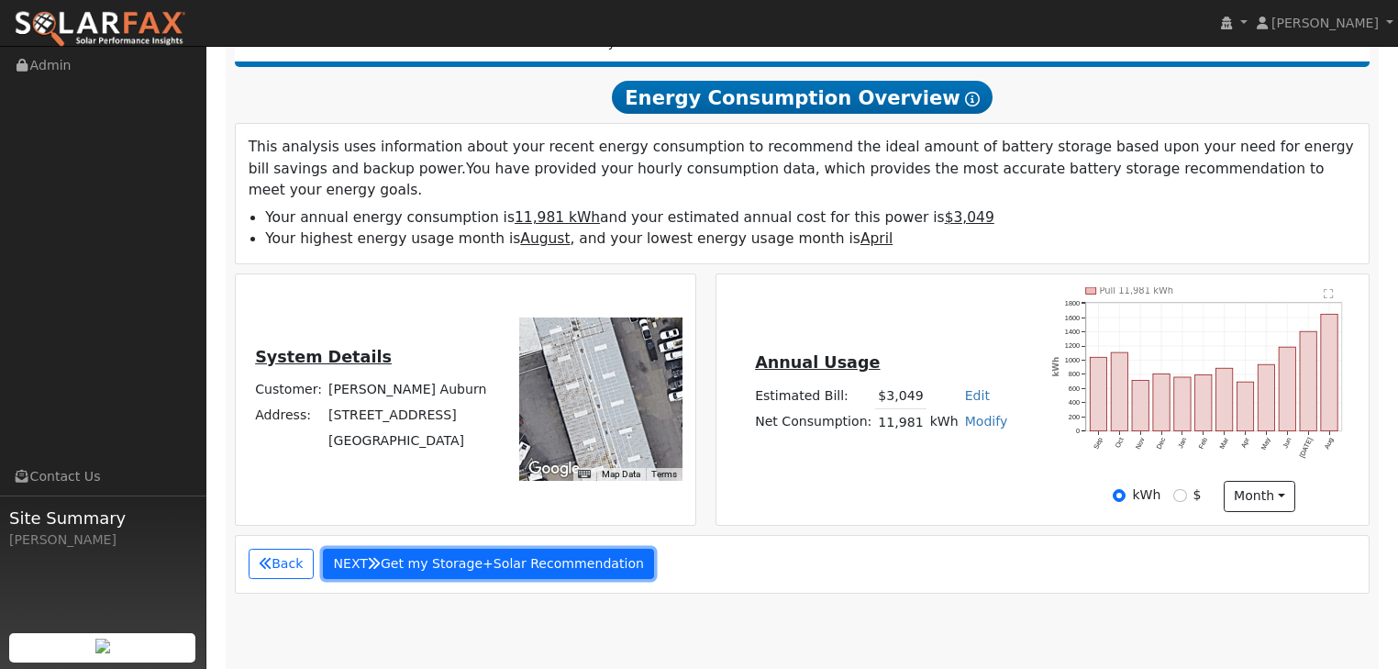
click at [528, 549] on button "NEXT Get my Storage+Solar Recommendation" at bounding box center [489, 564] width 332 height 31
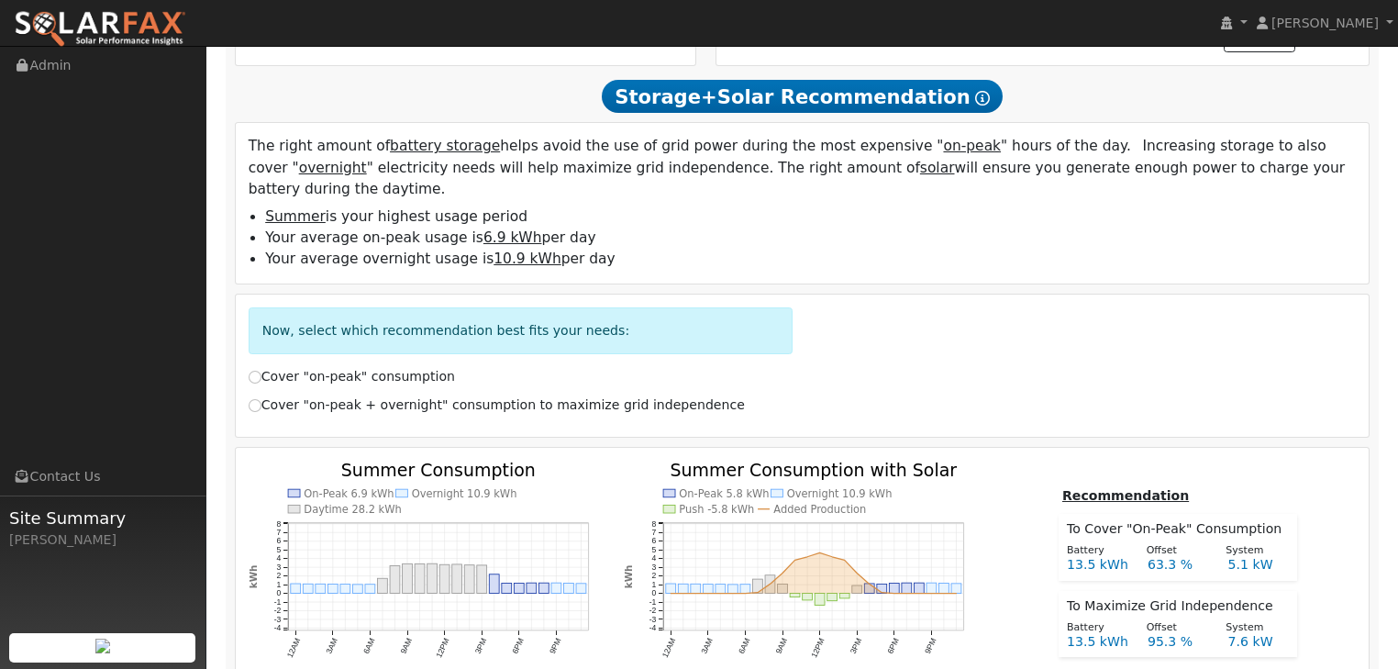
scroll to position [716, 0]
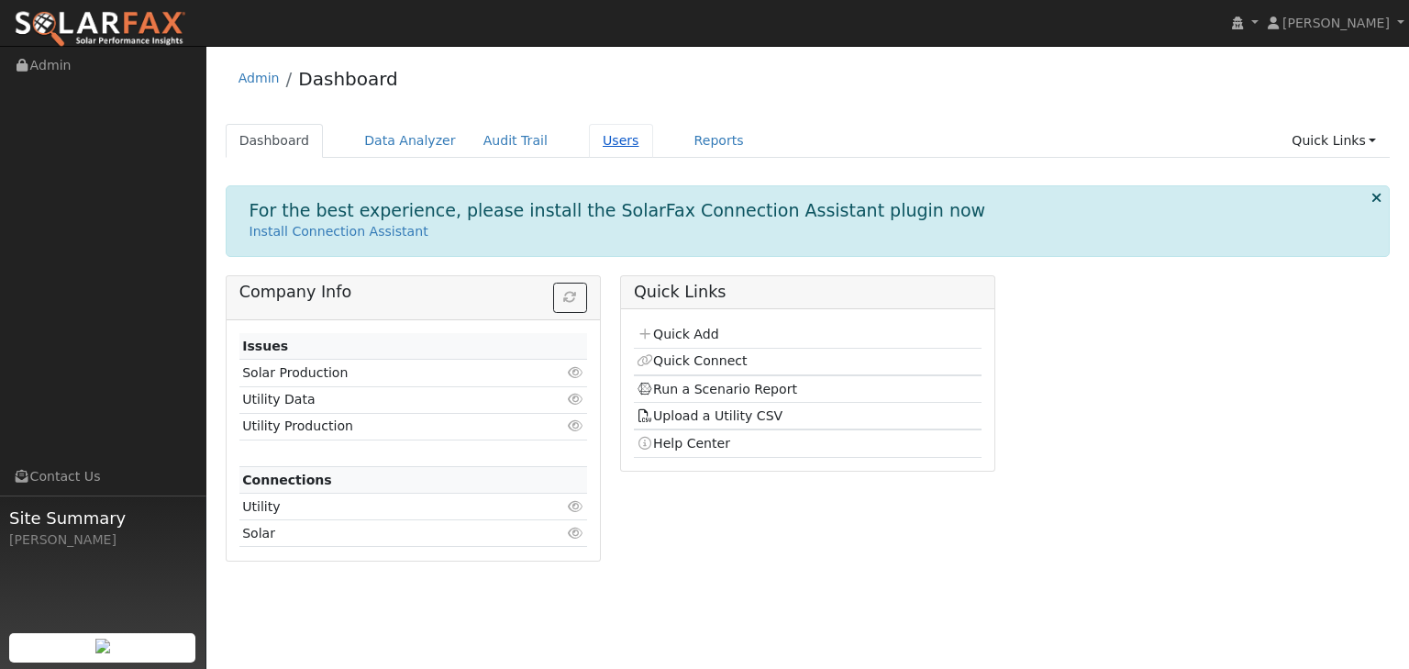
click at [591, 143] on link "Users" at bounding box center [621, 141] width 64 height 34
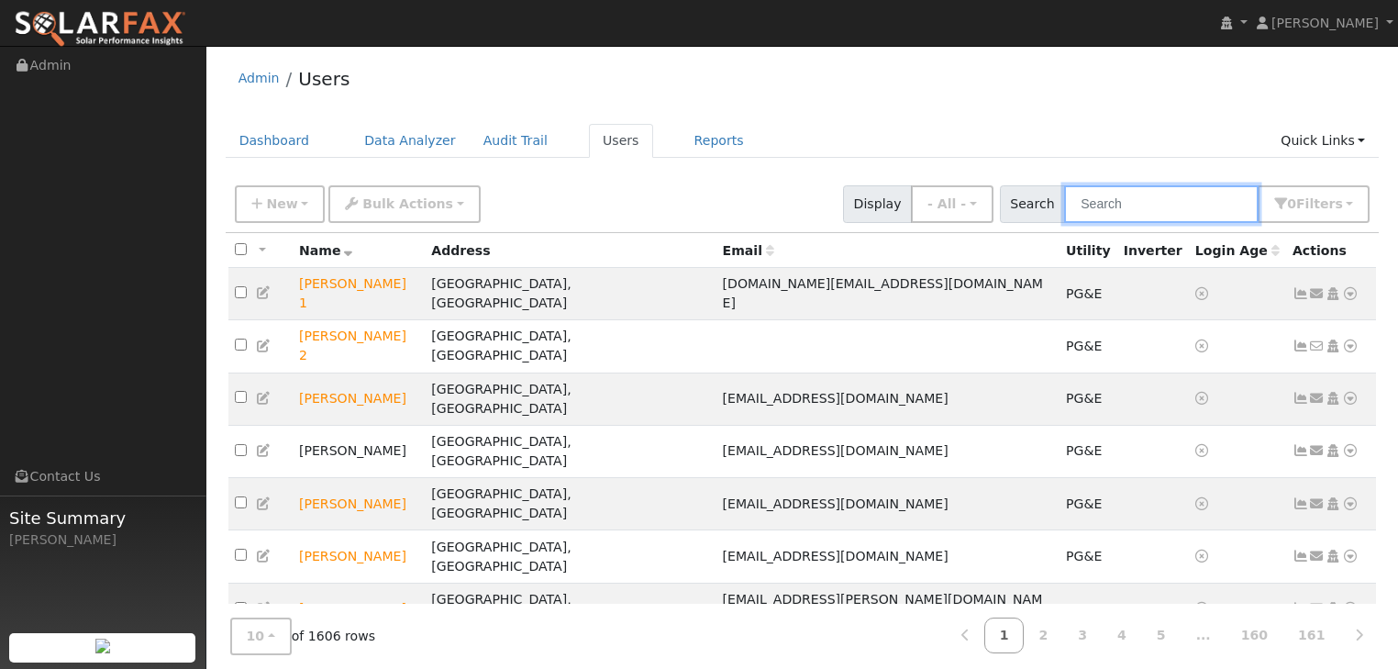
click at [1134, 201] on input "text" at bounding box center [1161, 204] width 195 height 38
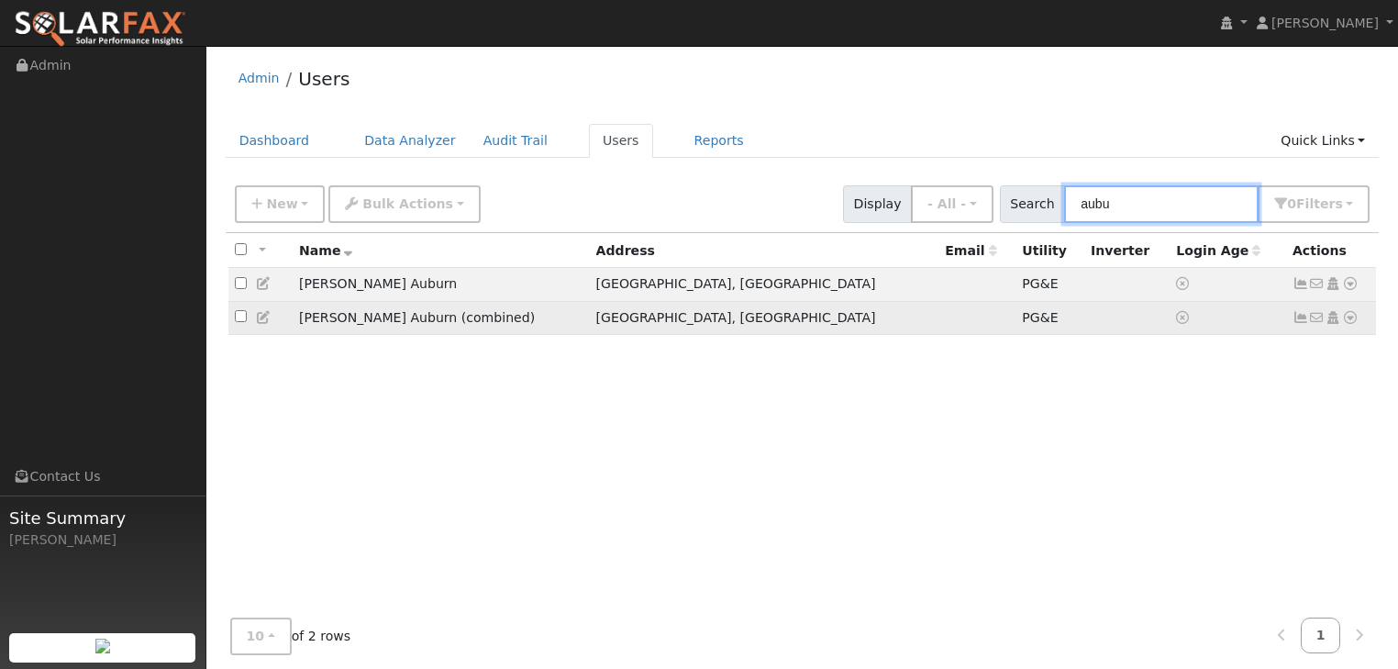
type input "aubu"
click at [1352, 322] on icon at bounding box center [1350, 317] width 17 height 13
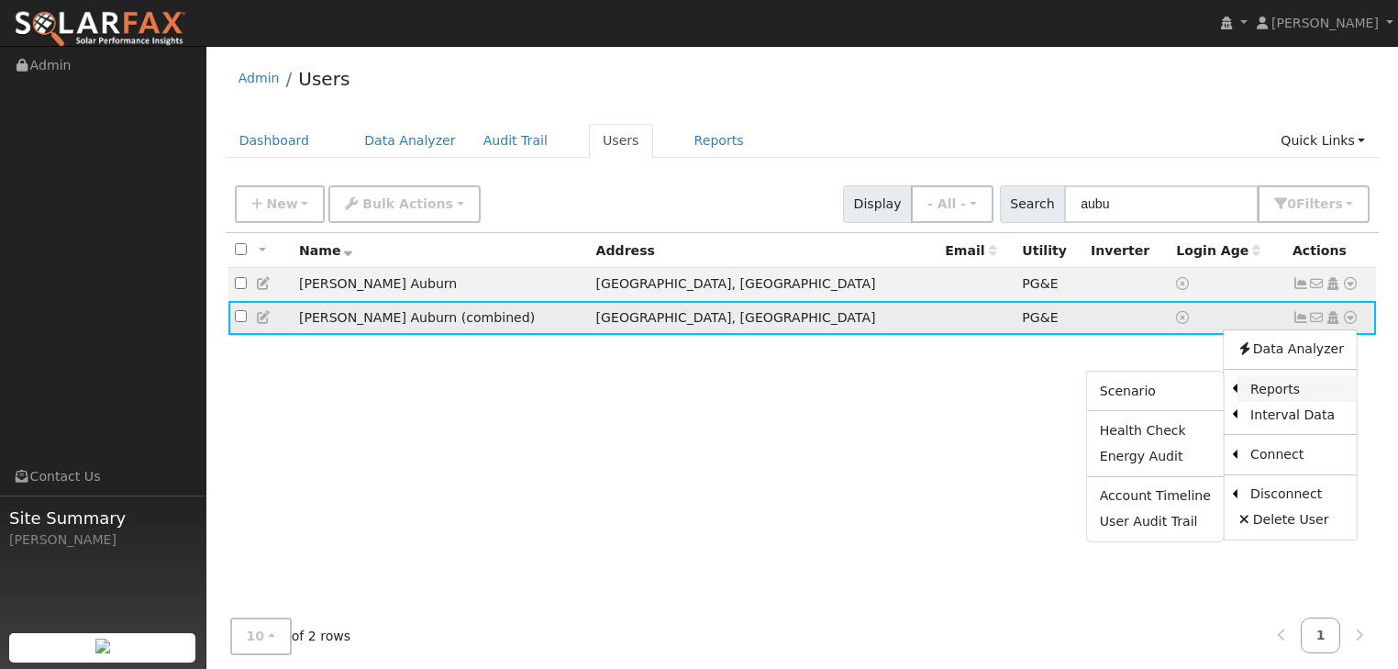
click at [1263, 387] on link "Reports" at bounding box center [1297, 389] width 119 height 26
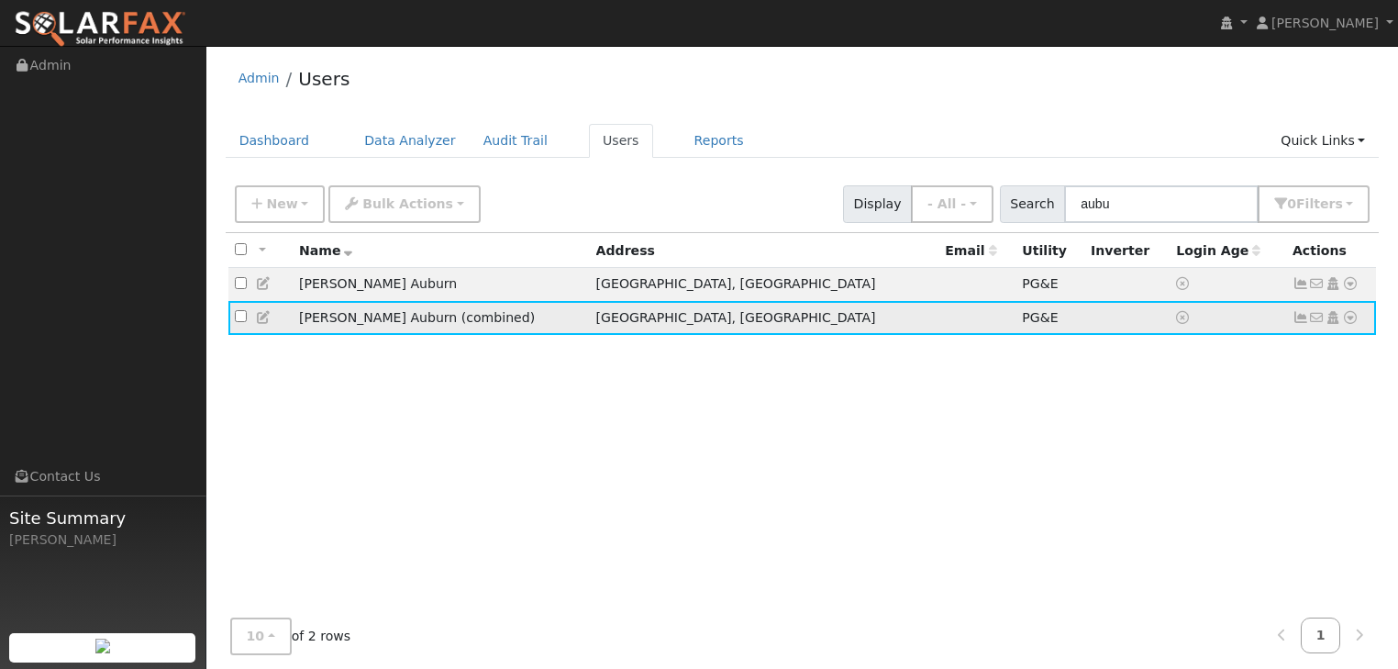
click at [1351, 319] on icon at bounding box center [1350, 317] width 17 height 13
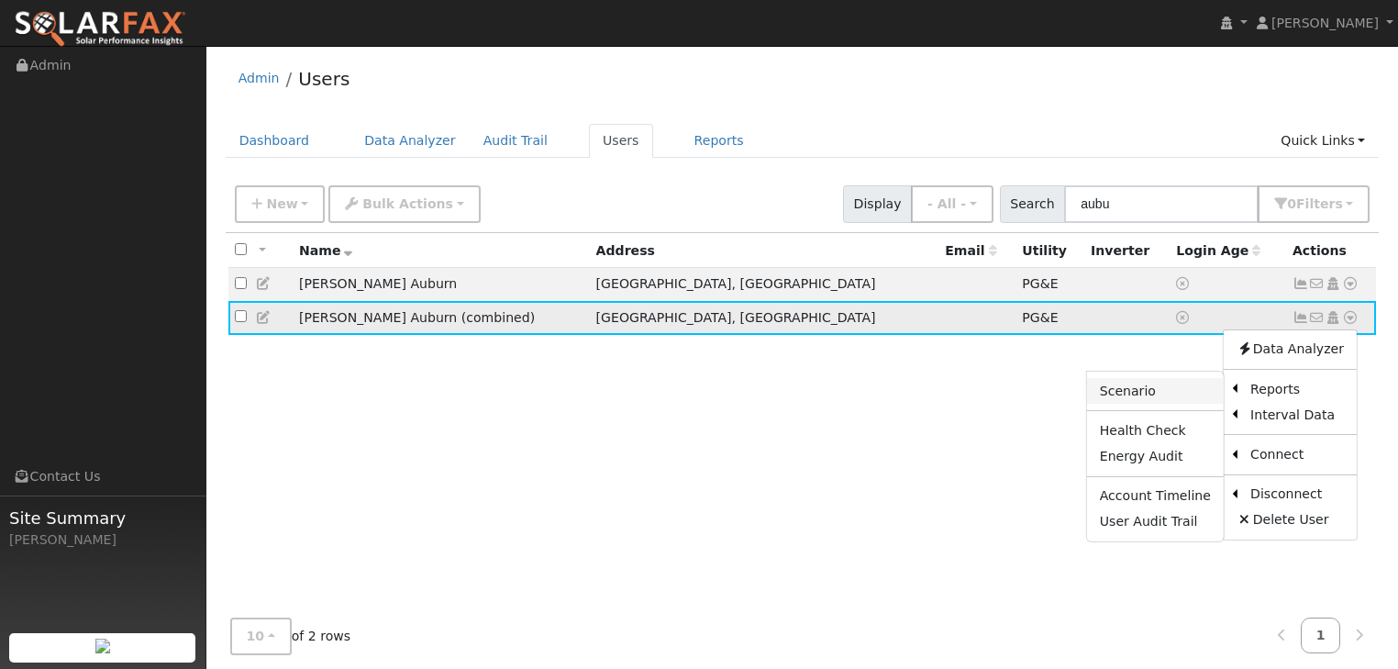
click at [1151, 393] on link "Scenario" at bounding box center [1155, 391] width 137 height 26
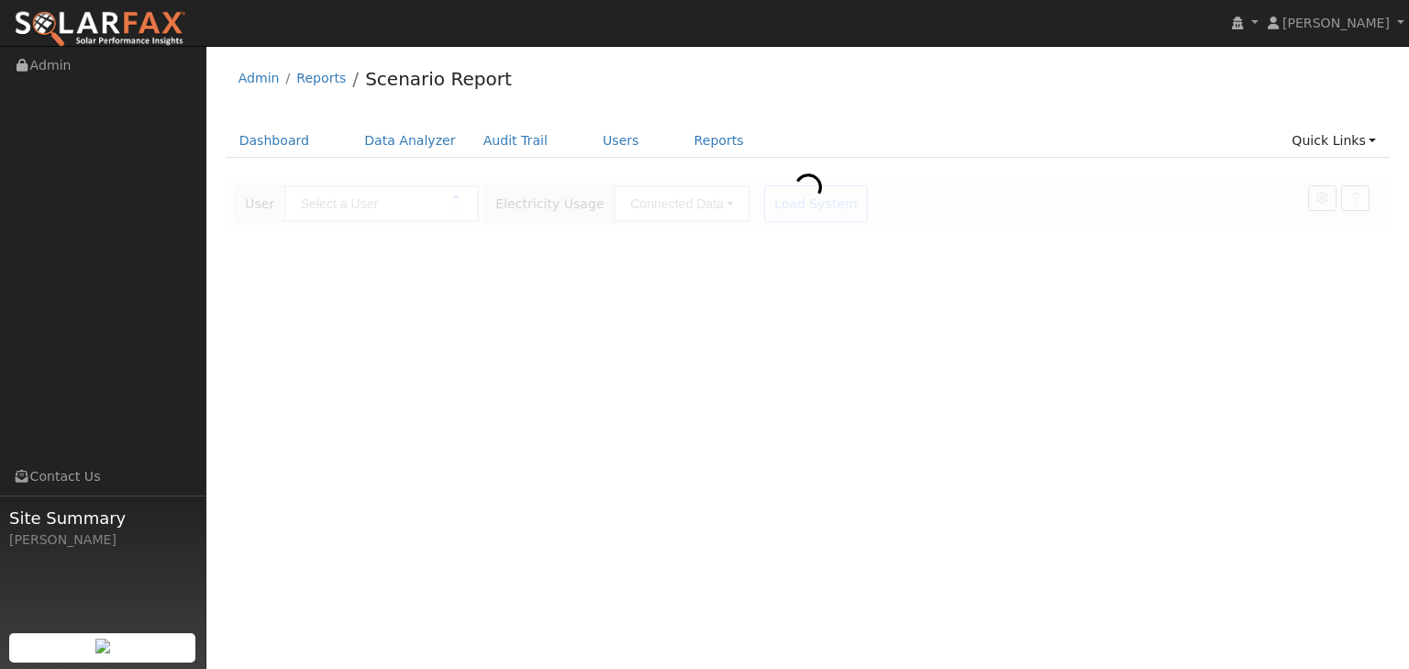
type input "[PERSON_NAME] Auburn (combined)"
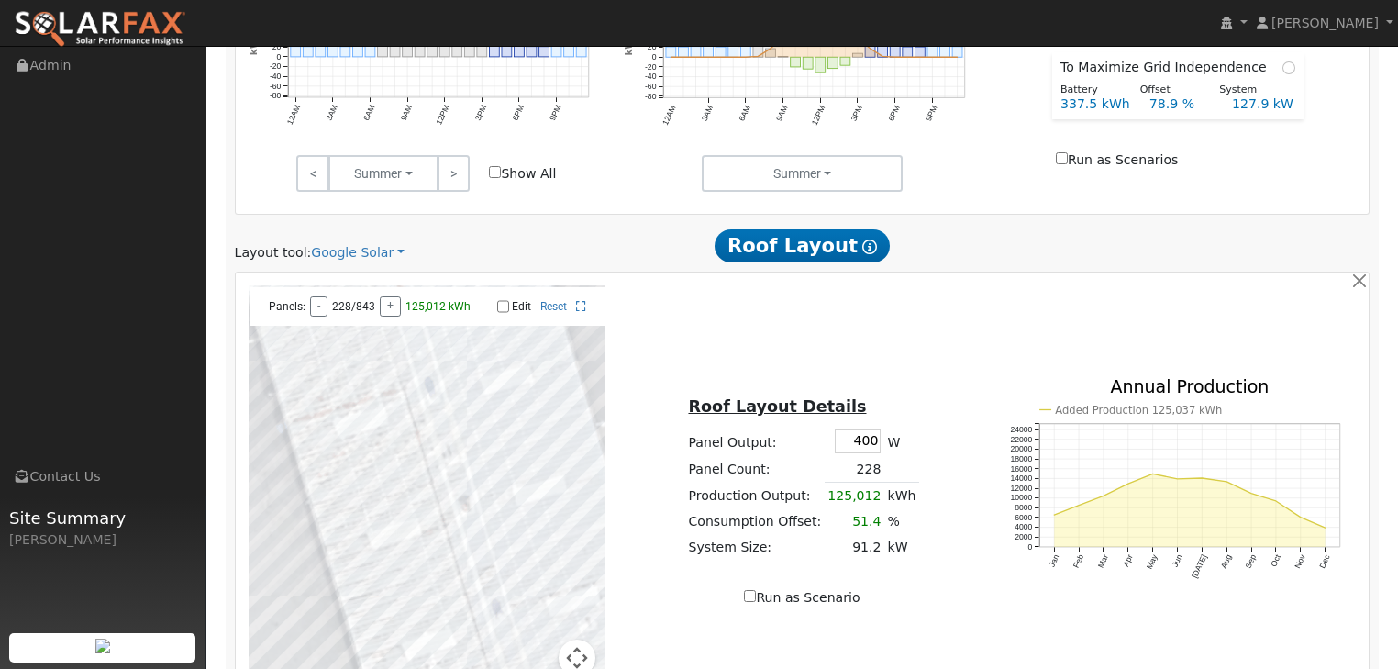
scroll to position [875, 0]
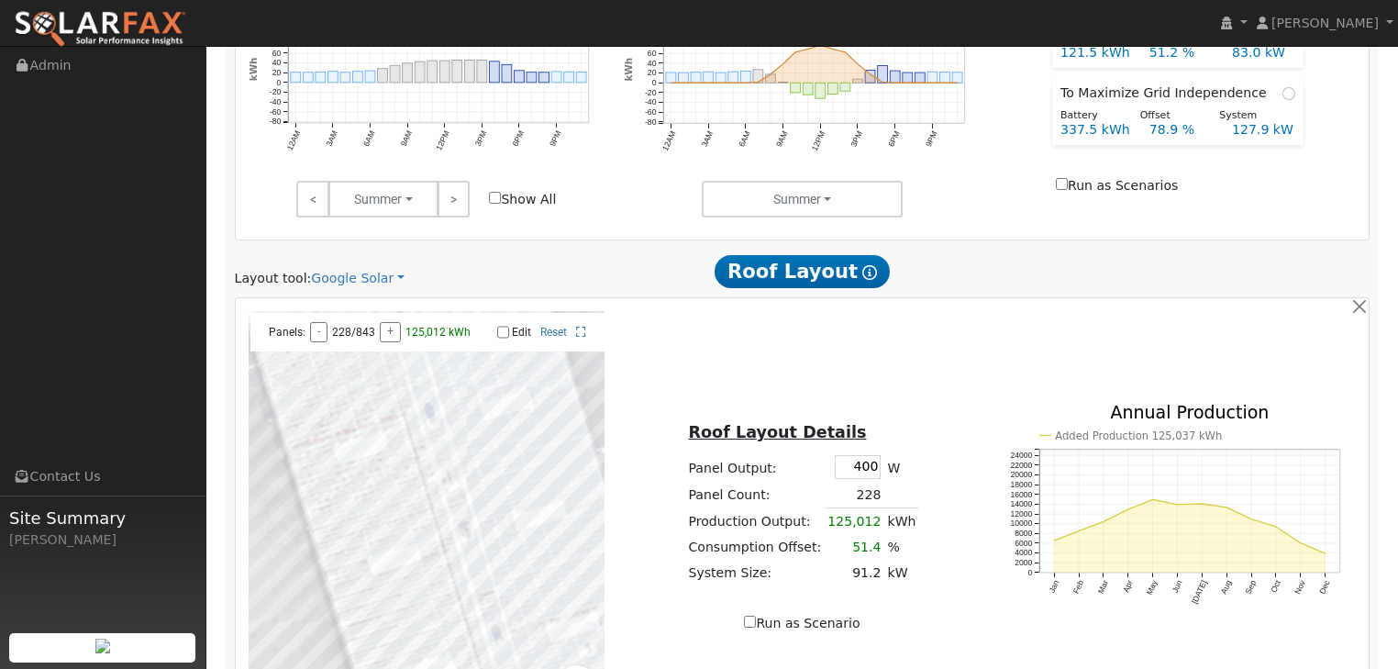
drag, startPoint x: 848, startPoint y: 464, endPoint x: 873, endPoint y: 459, distance: 25.4
click at [873, 459] on td "400" at bounding box center [855, 466] width 60 height 29
type input "635"
click at [916, 429] on div "Roof Layout Details Panel Output: 635 W Panel Count: 228 Production Output: 125…" at bounding box center [803, 517] width 376 height 231
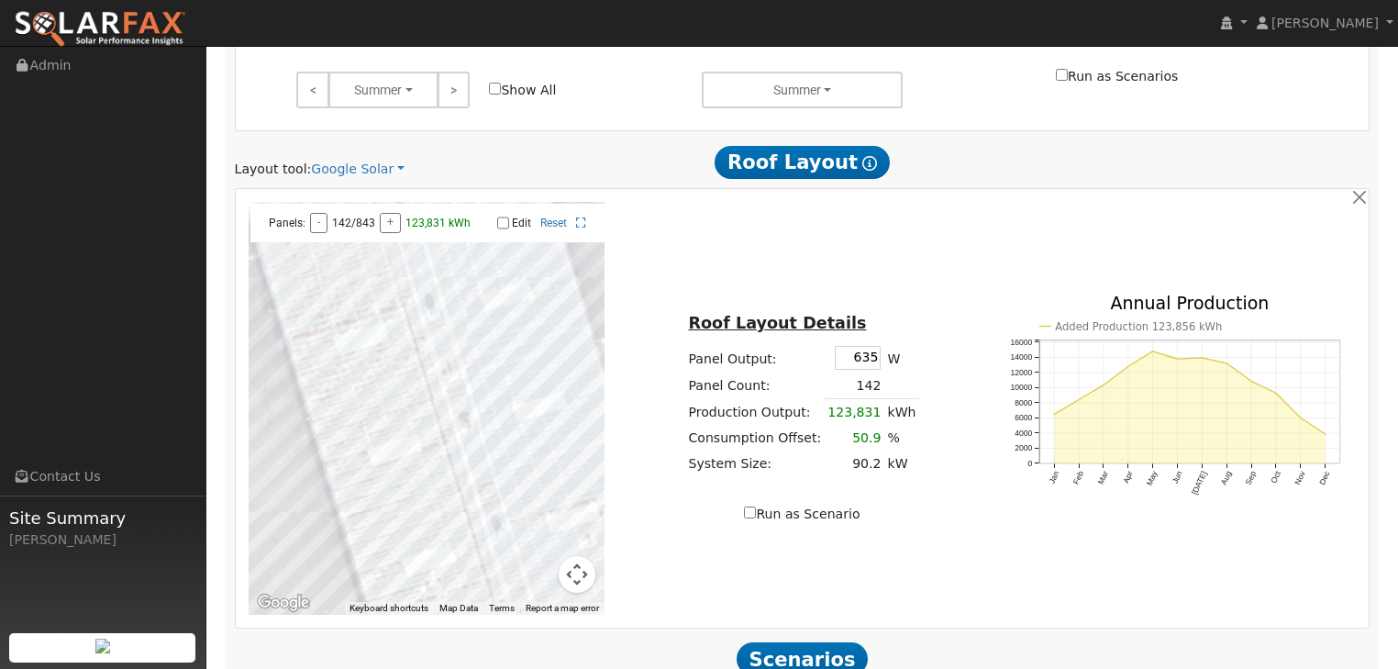
scroll to position [949, 0]
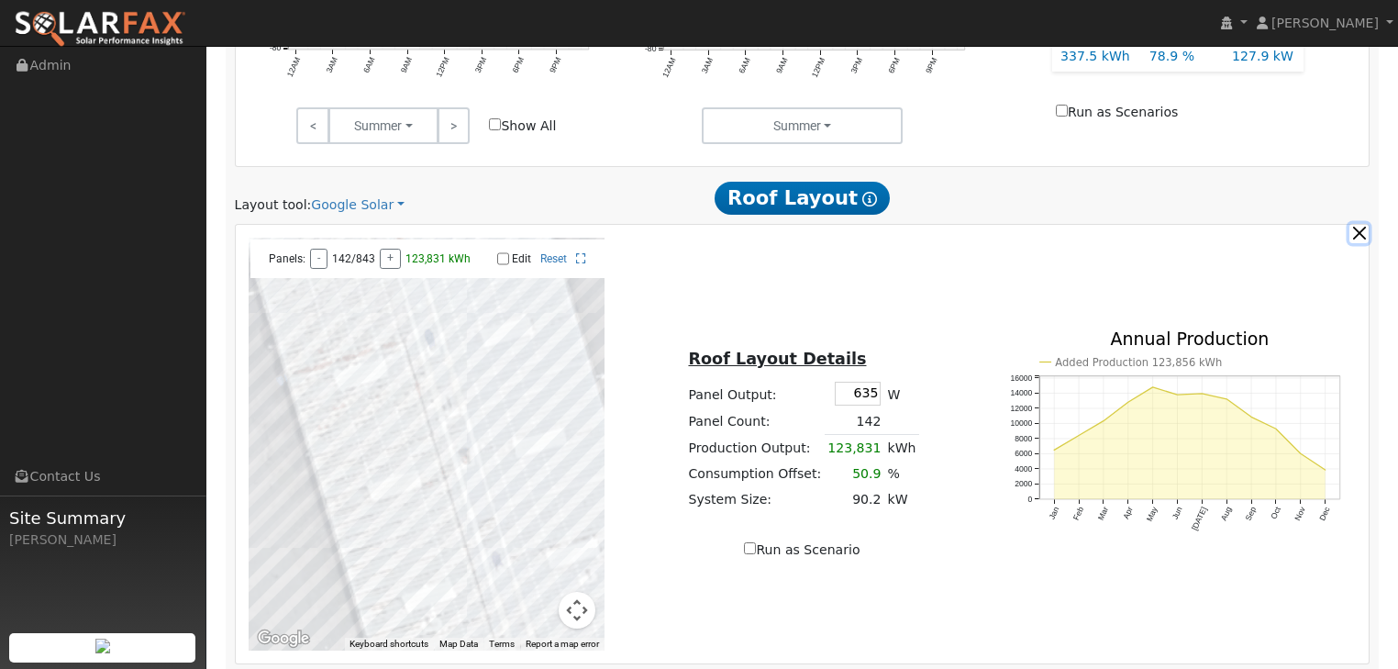
click at [1364, 234] on button "button" at bounding box center [1359, 233] width 19 height 19
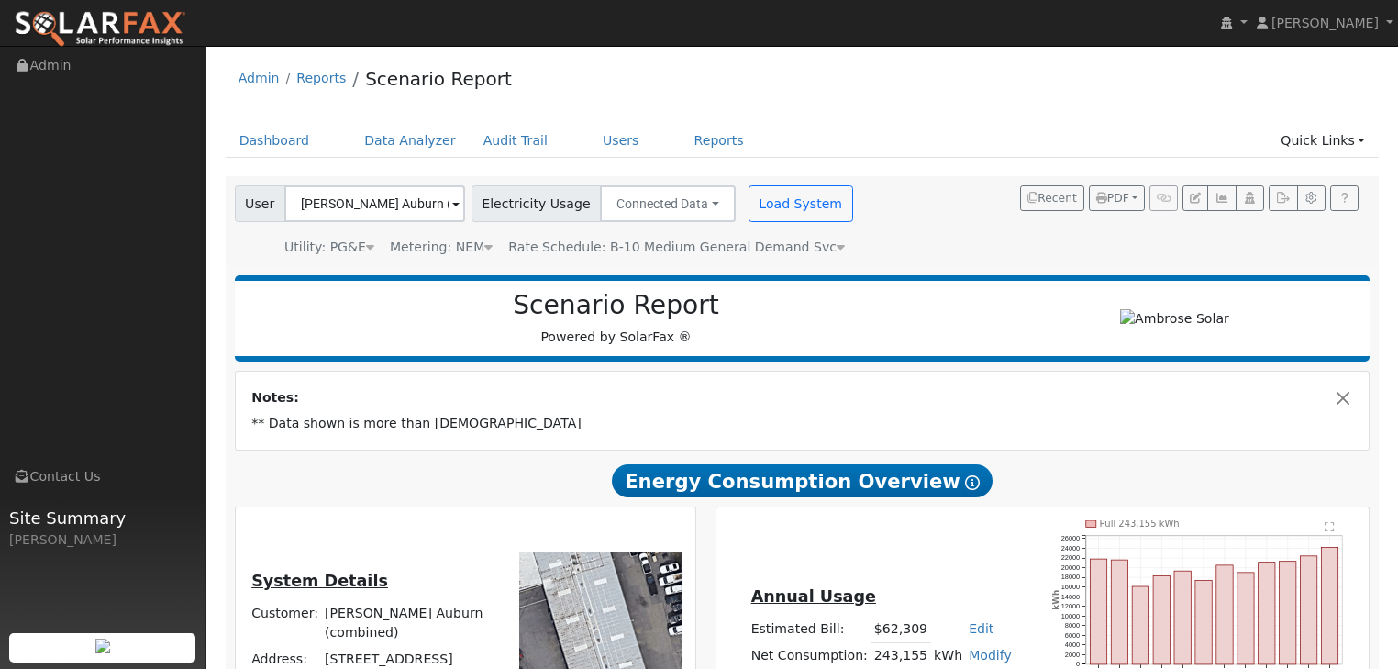
scroll to position [0, 0]
click at [1135, 199] on button "PDF" at bounding box center [1117, 198] width 56 height 26
click at [1045, 259] on link "Selected Scenario" at bounding box center [1074, 263] width 142 height 26
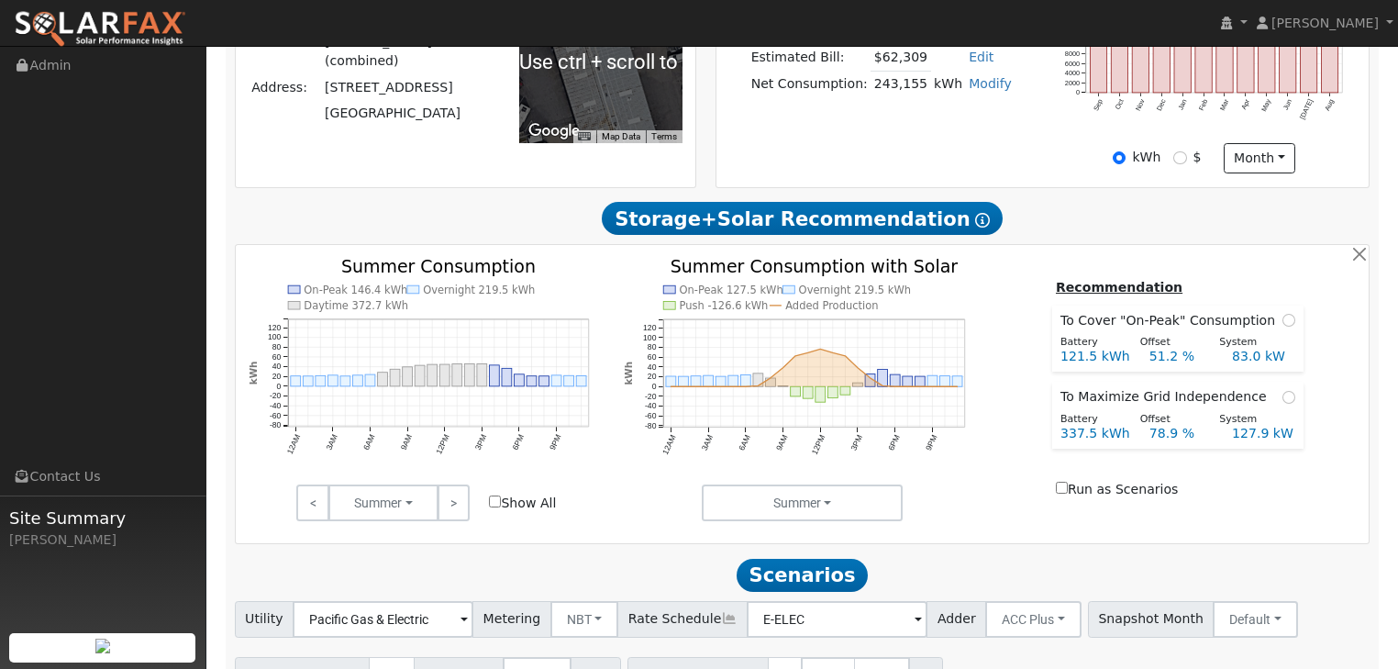
scroll to position [587, 0]
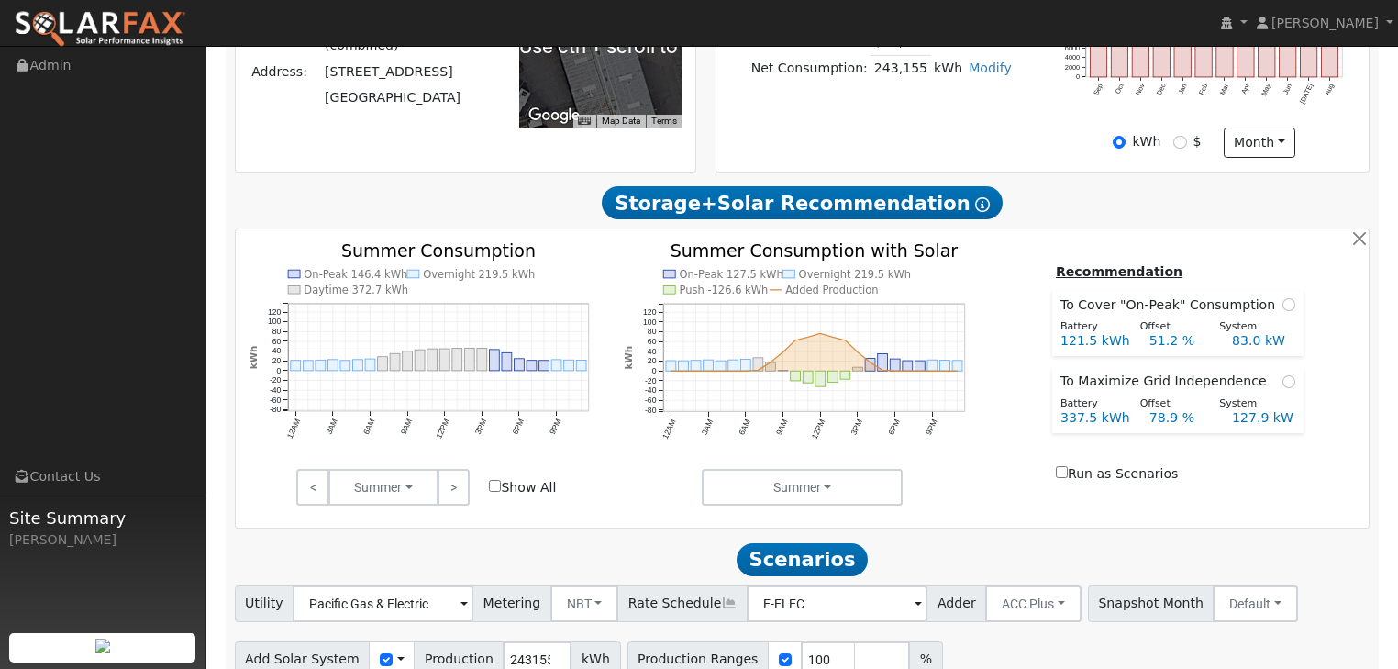
click at [495, 482] on input "Show All" at bounding box center [495, 486] width 12 height 12
checkbox input "true"
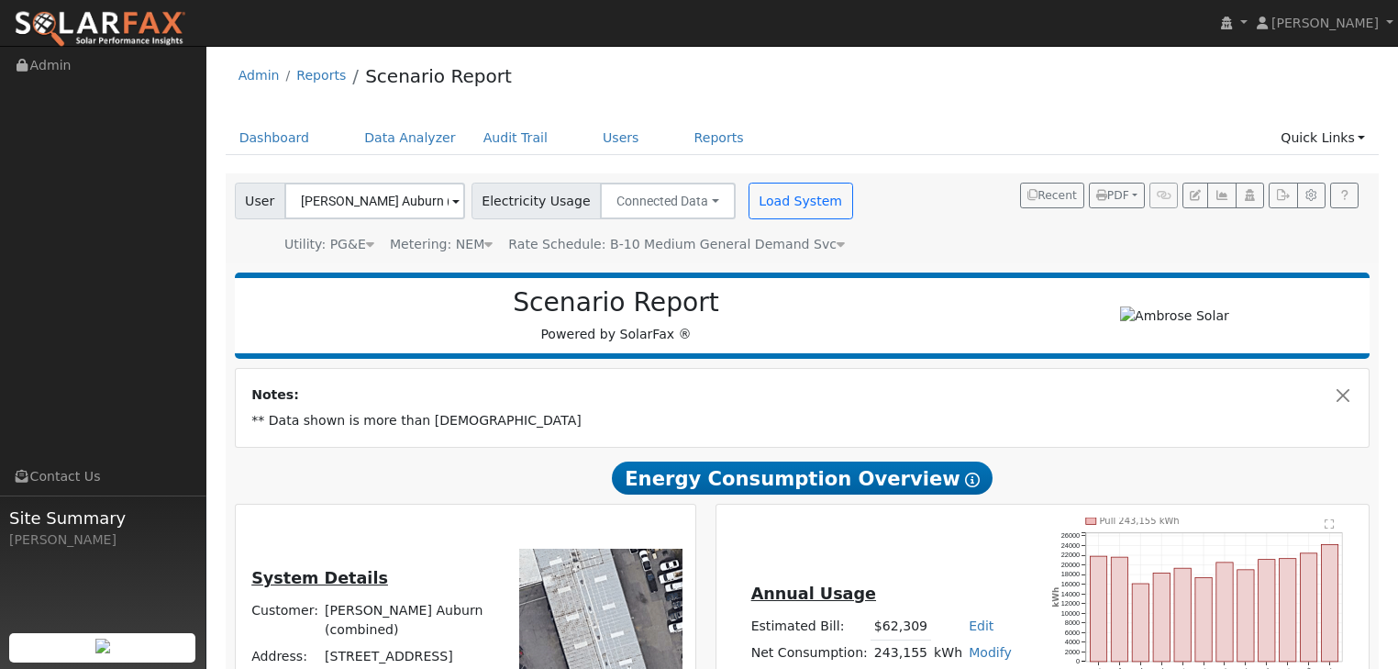
scroll to position [0, 0]
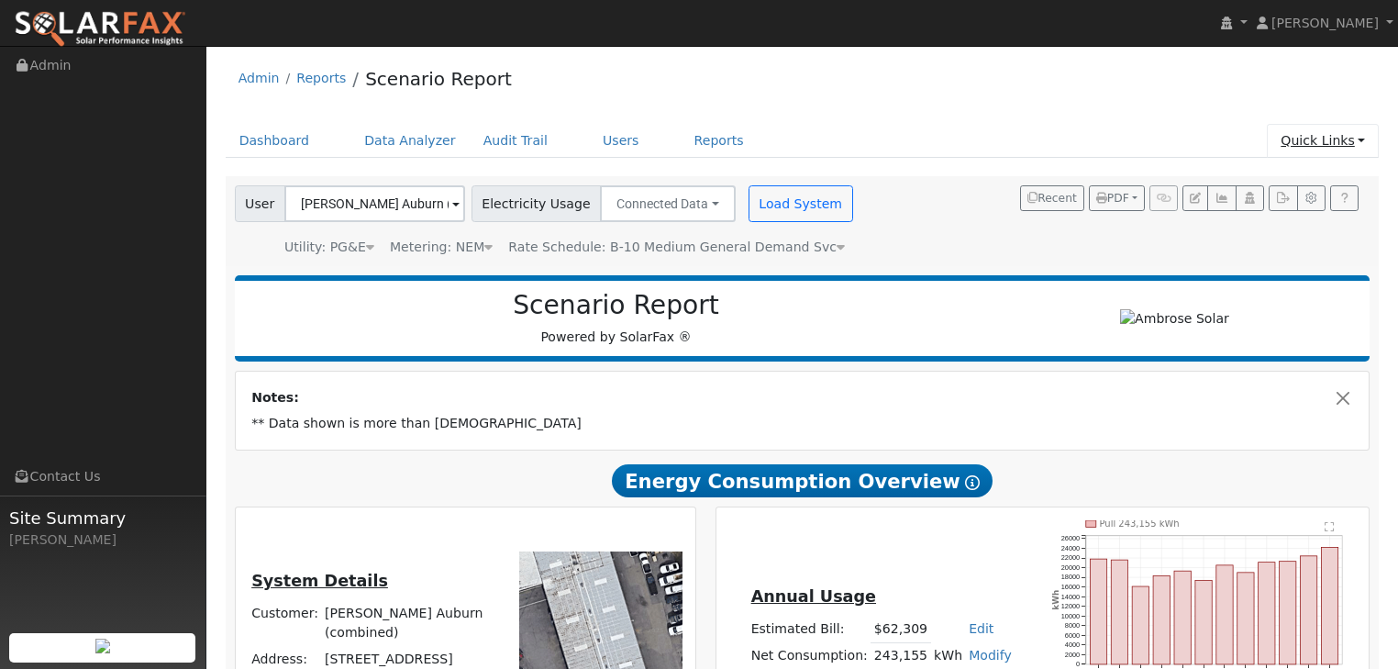
click at [1364, 139] on link "Quick Links" at bounding box center [1323, 141] width 112 height 34
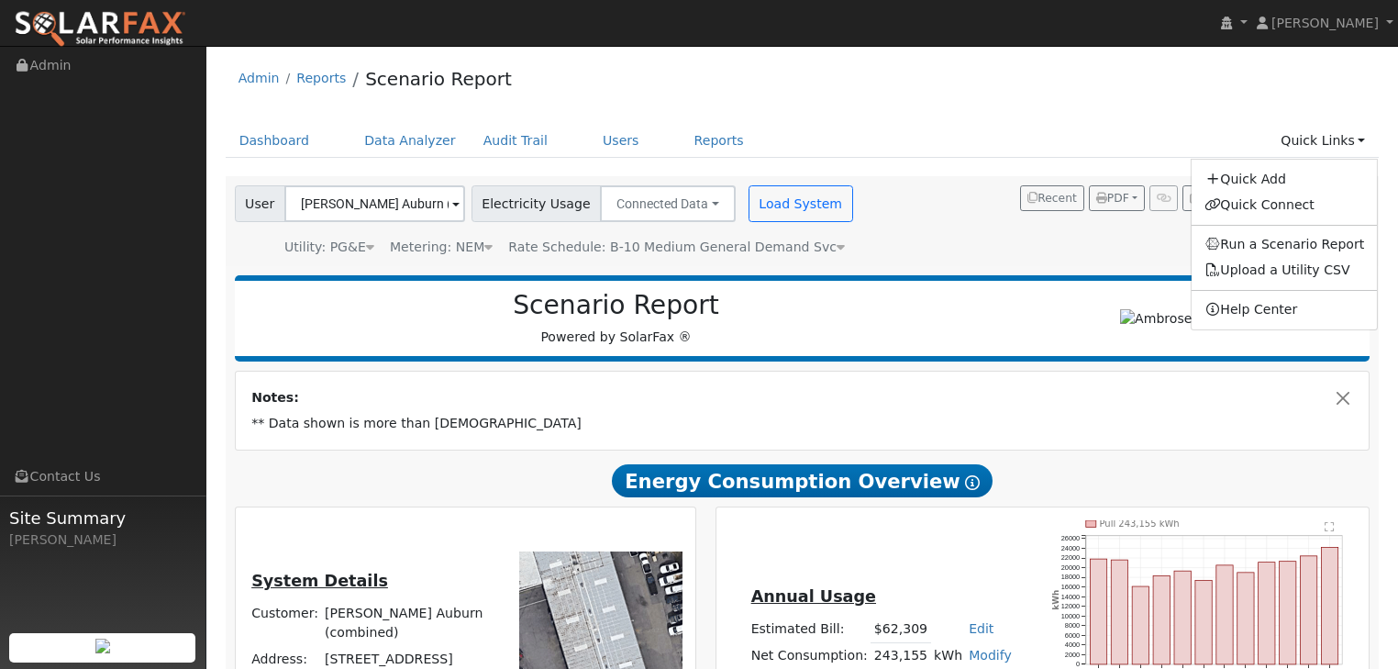
click at [861, 237] on div "User DuPratt Ford Auburn (combined) Account Default Account Default Account 165…" at bounding box center [799, 218] width 1136 height 78
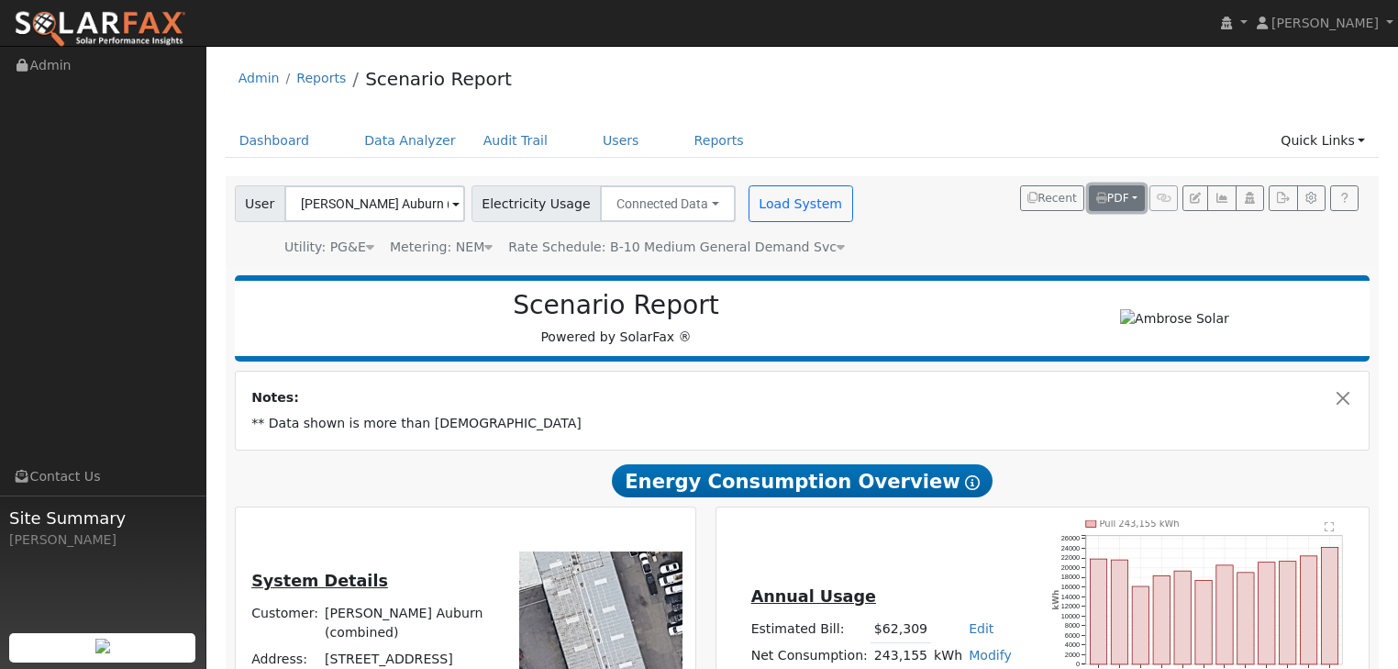
click at [1136, 194] on button "PDF" at bounding box center [1117, 198] width 56 height 26
click at [1072, 266] on link "Selected Scenario" at bounding box center [1074, 263] width 142 height 26
